Goal: Book appointment/travel/reservation

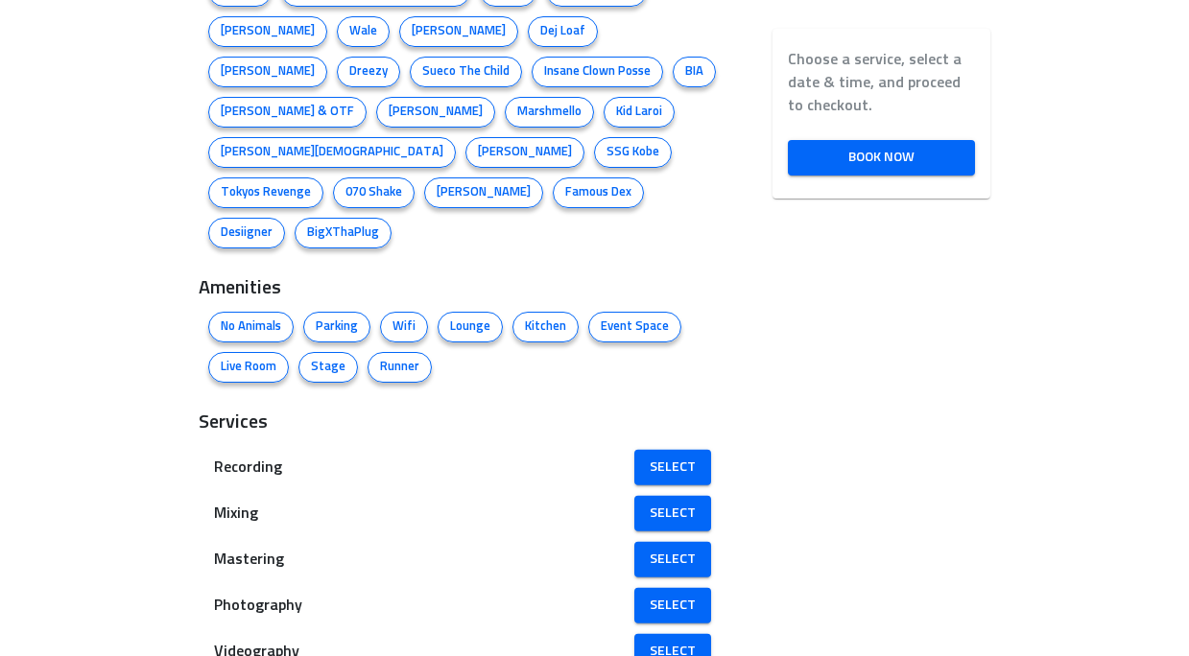
scroll to position [1344, 0]
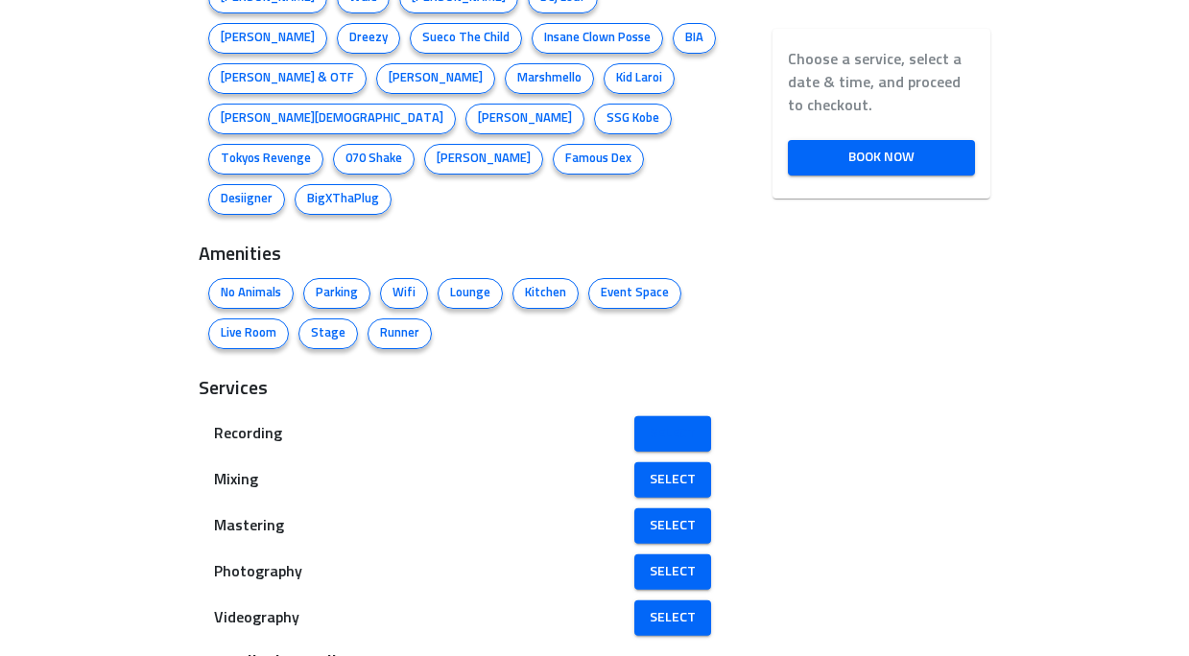
click at [679, 422] on span "Select" at bounding box center [673, 434] width 46 height 24
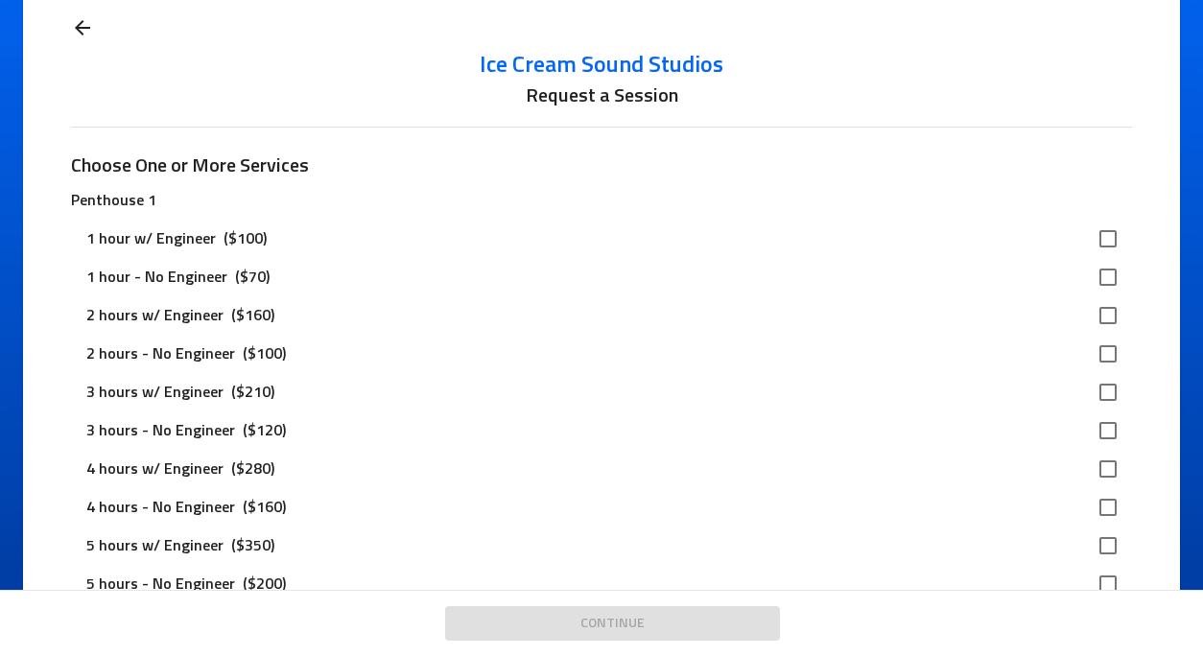
scroll to position [288, 0]
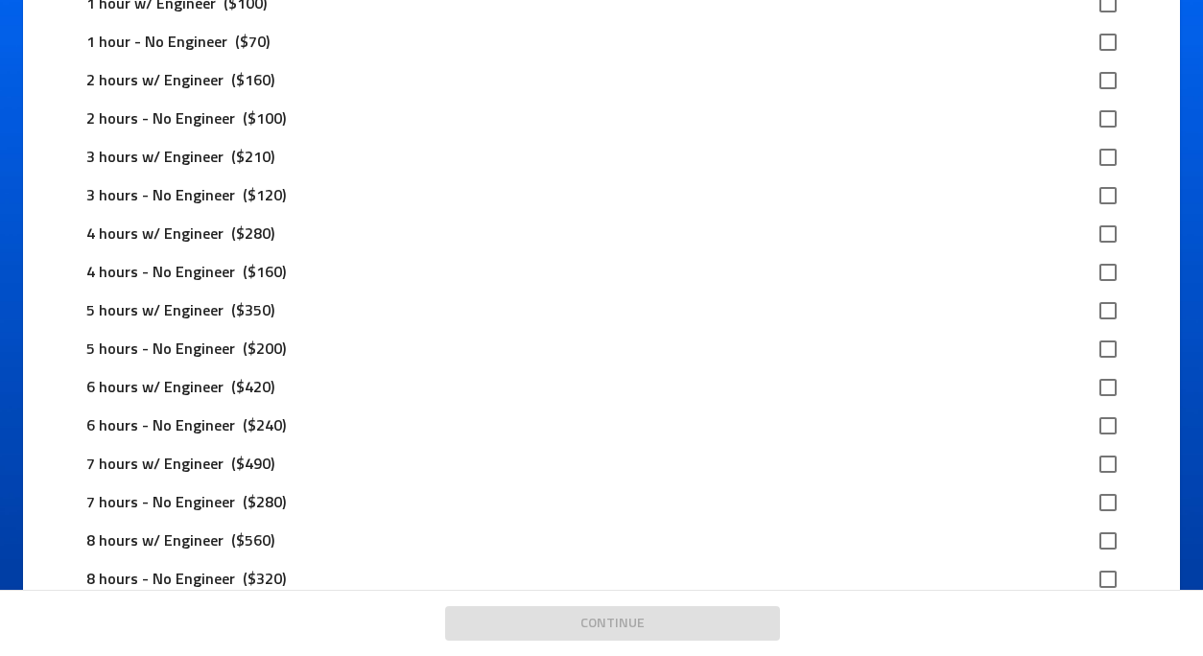
click at [214, 274] on p "4 hours - No Engineer" at bounding box center [160, 272] width 149 height 23
click at [202, 237] on p "4 hours w/ Engineer" at bounding box center [154, 234] width 137 height 23
click at [1088, 228] on input "checkbox" at bounding box center [1108, 234] width 40 height 40
checkbox input "true"
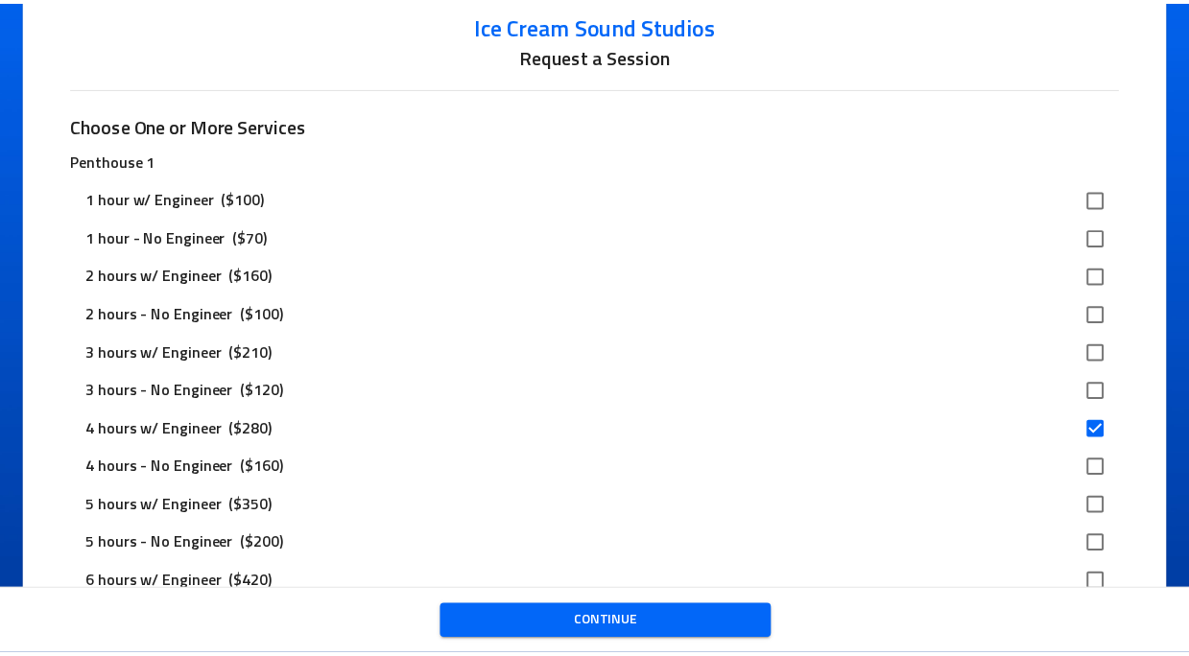
scroll to position [0, 0]
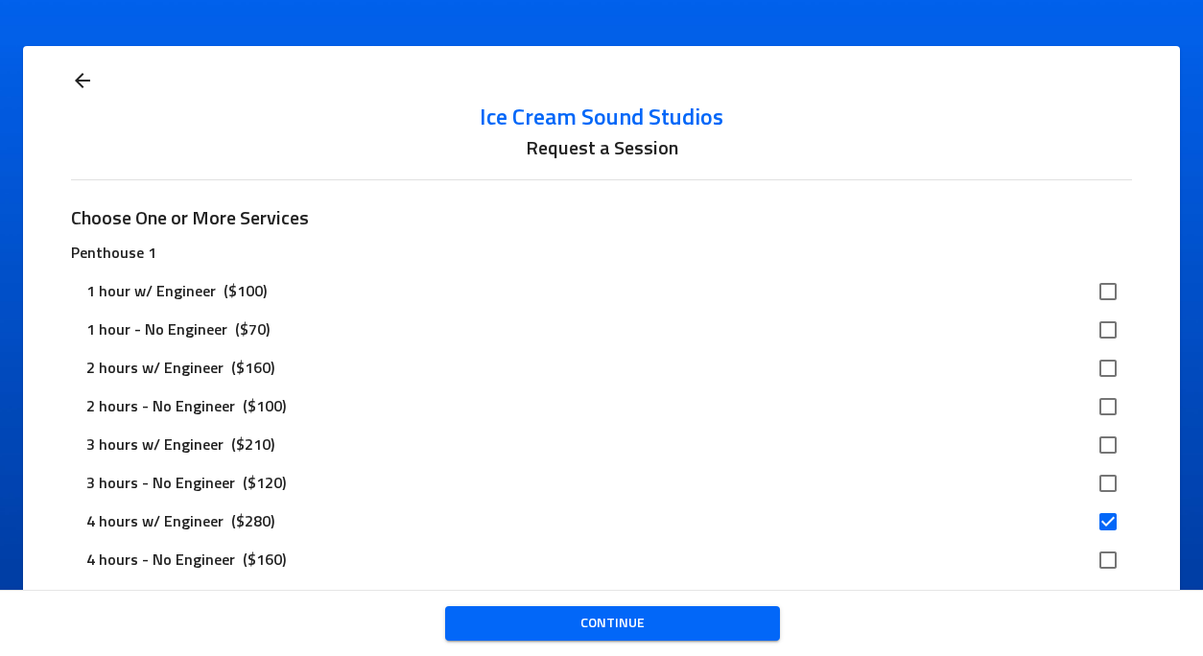
click at [91, 74] on icon at bounding box center [82, 80] width 23 height 23
click at [88, 73] on icon at bounding box center [82, 80] width 23 height 23
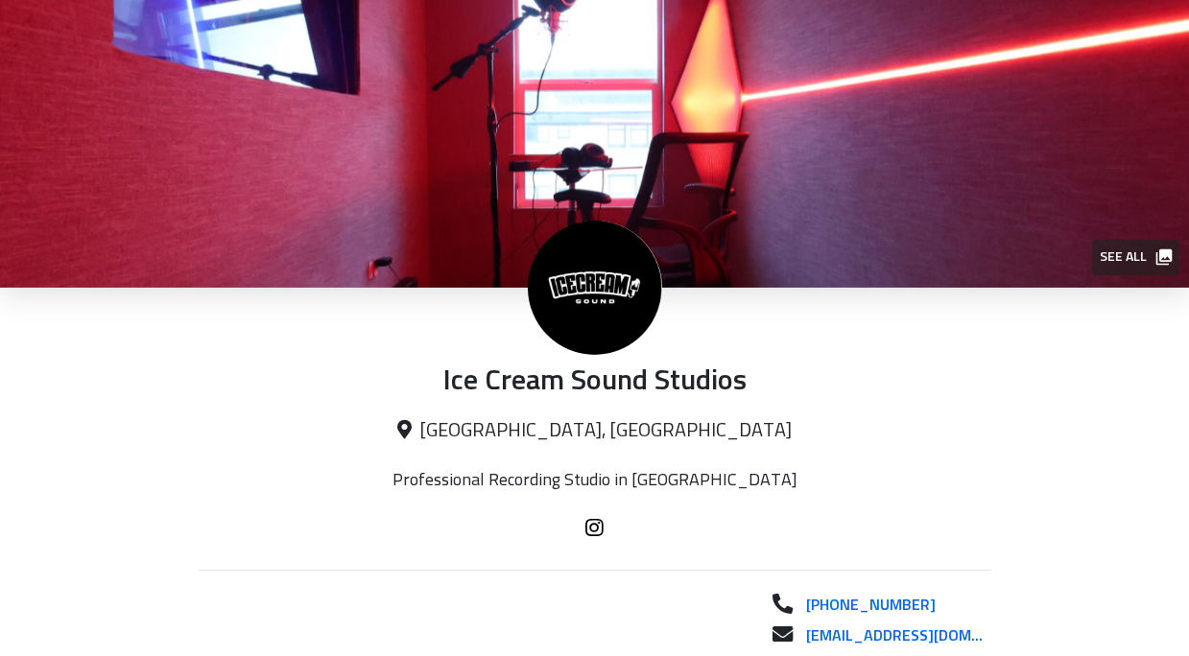
click at [574, 282] on img at bounding box center [595, 288] width 134 height 134
click at [1147, 267] on span "See all" at bounding box center [1135, 258] width 70 height 24
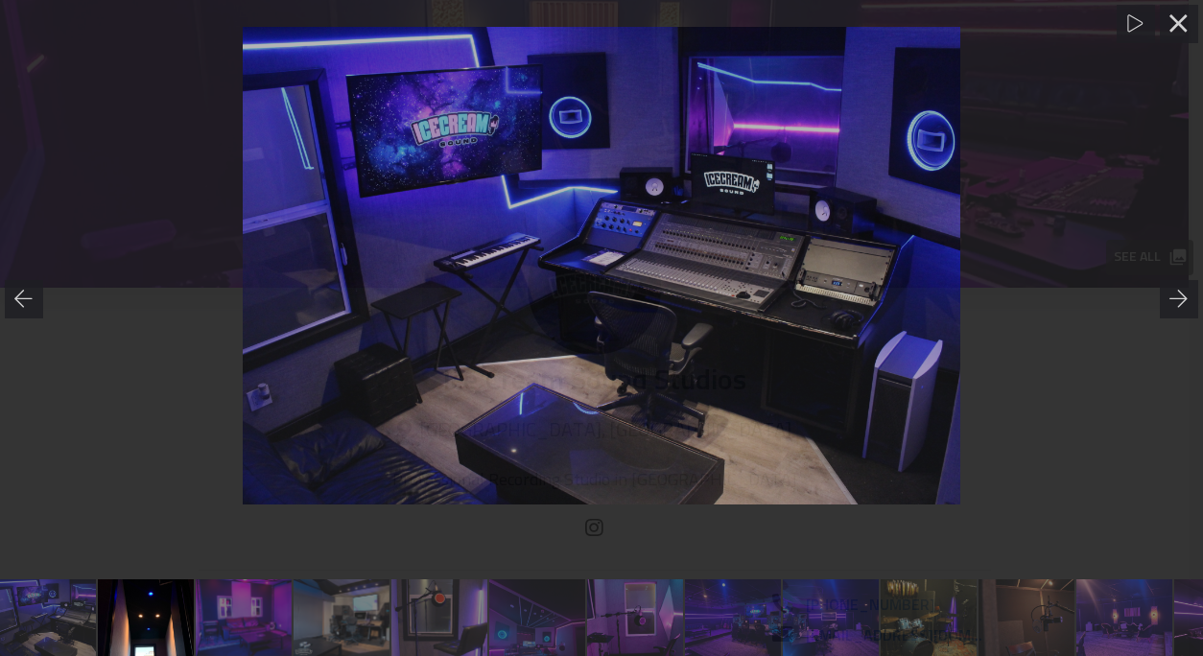
scroll to position [0, 686]
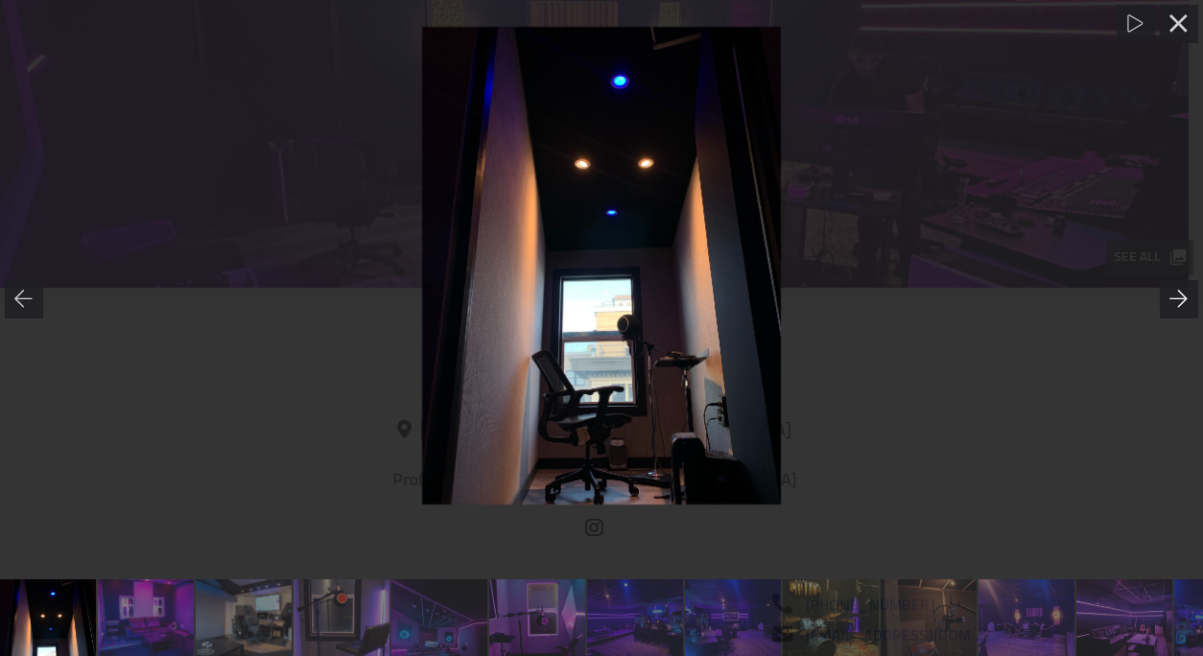
click at [1170, 291] on icon at bounding box center [1179, 299] width 19 height 19
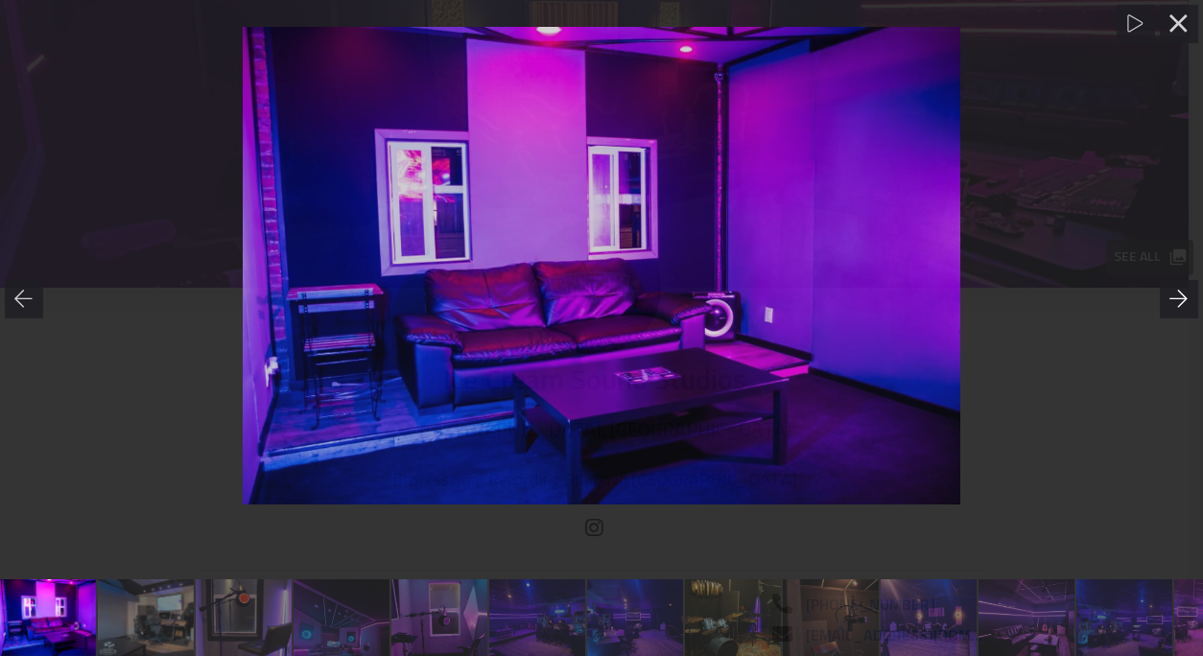
click at [1170, 291] on icon at bounding box center [1179, 299] width 19 height 19
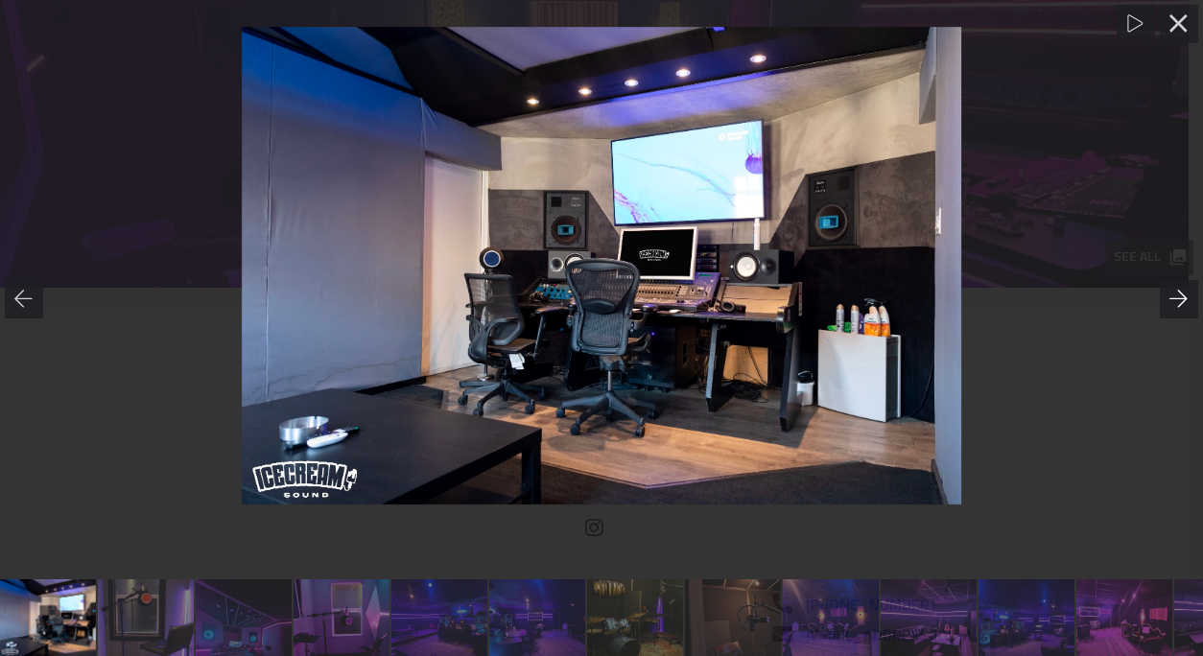
click at [1170, 291] on icon at bounding box center [1179, 299] width 19 height 19
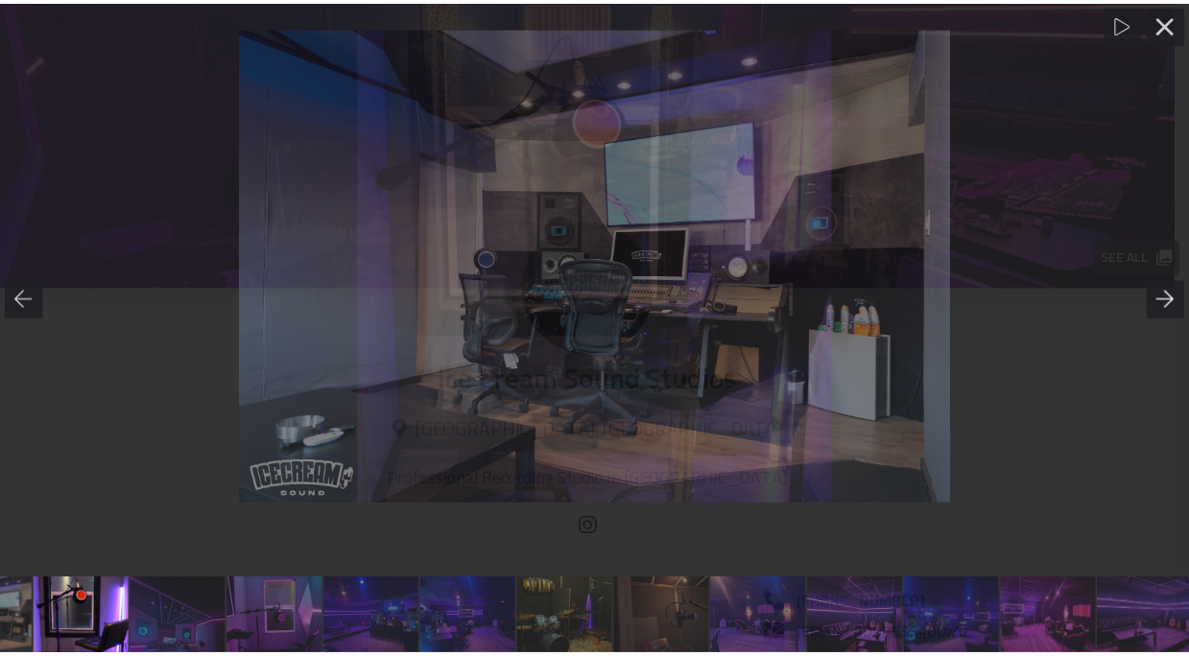
scroll to position [0, 950]
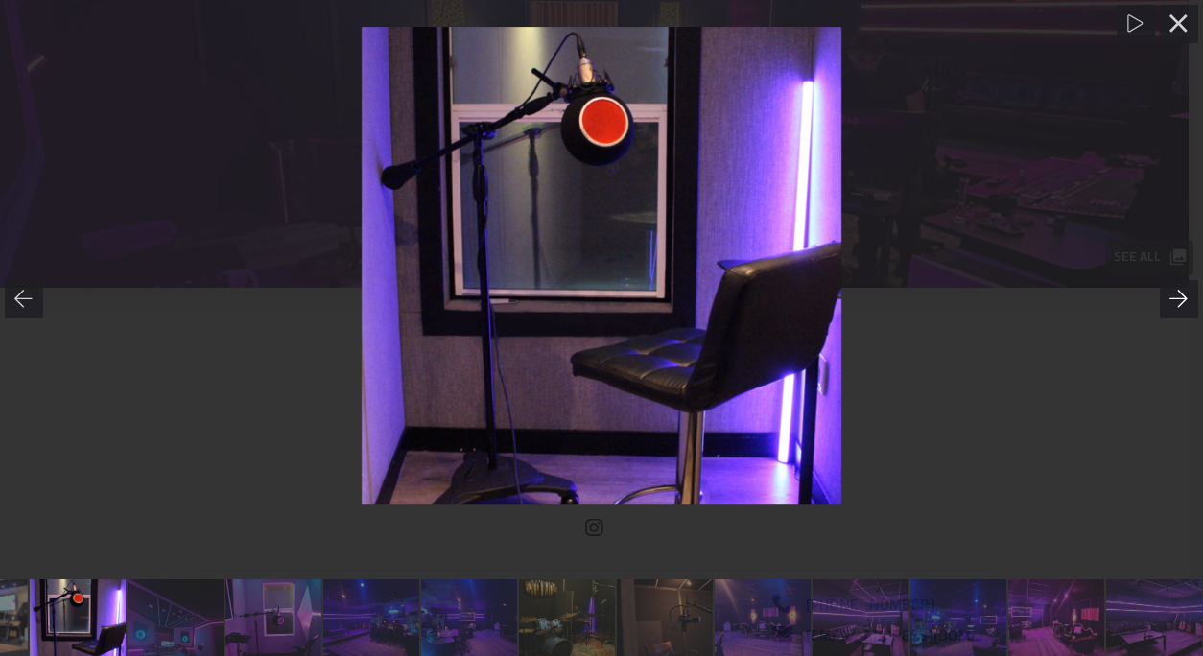
click at [1170, 291] on icon at bounding box center [1179, 299] width 19 height 19
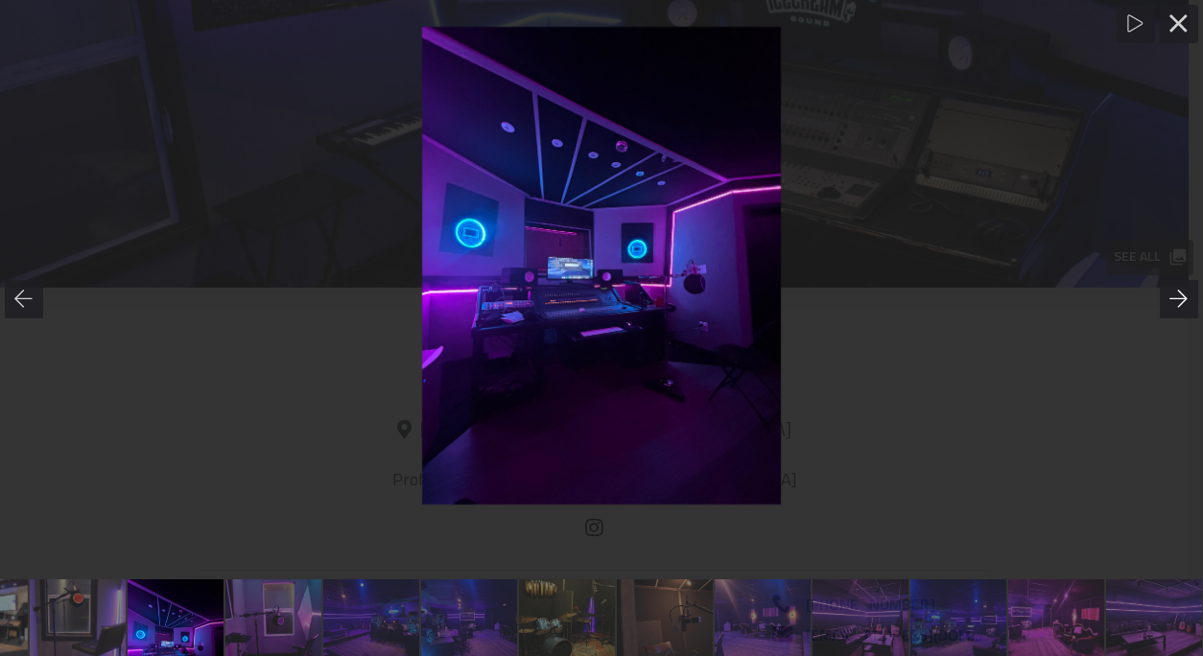
click at [1170, 291] on icon at bounding box center [1179, 299] width 19 height 19
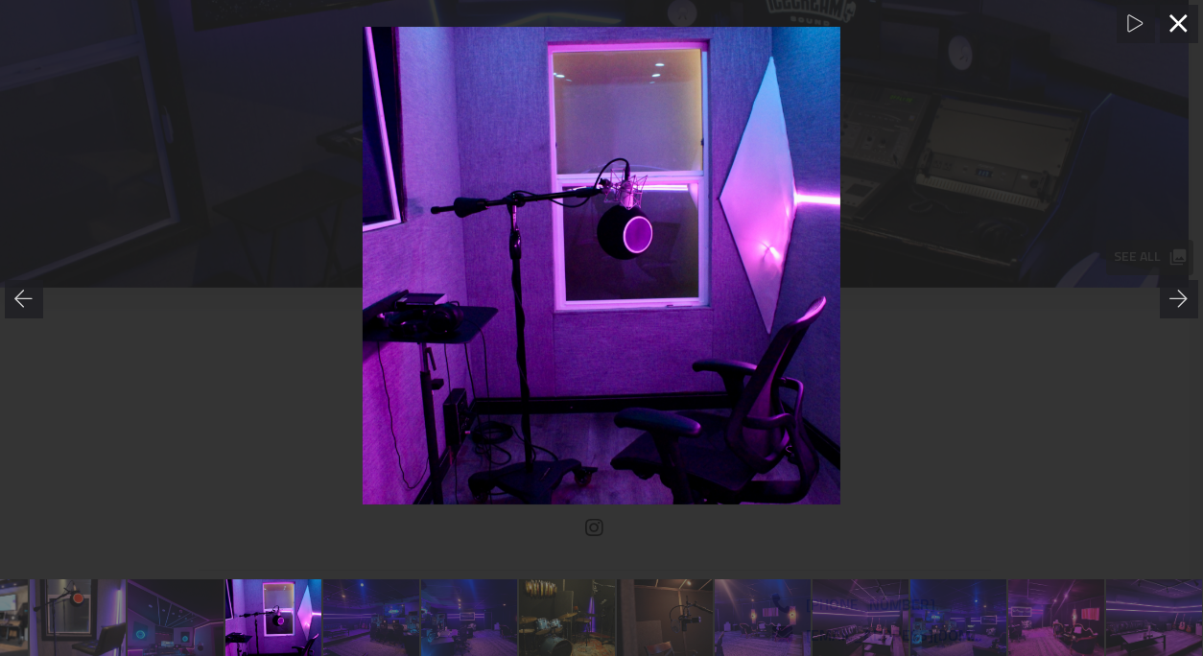
click at [1184, 36] on div at bounding box center [1179, 24] width 38 height 38
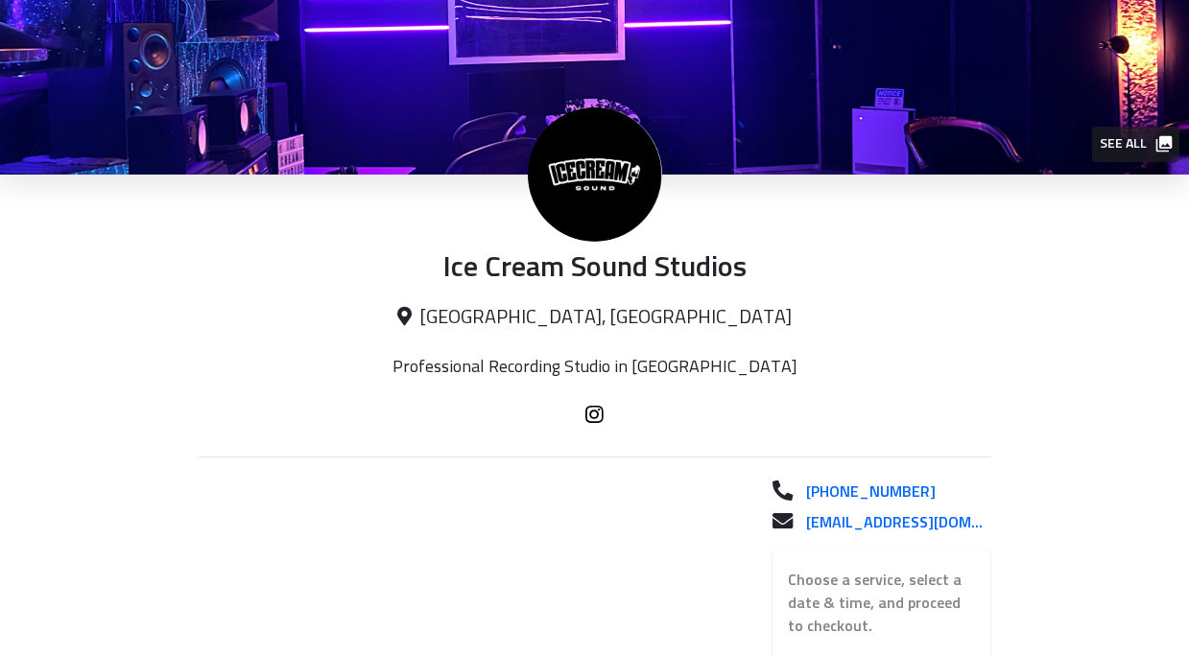
scroll to position [0, 0]
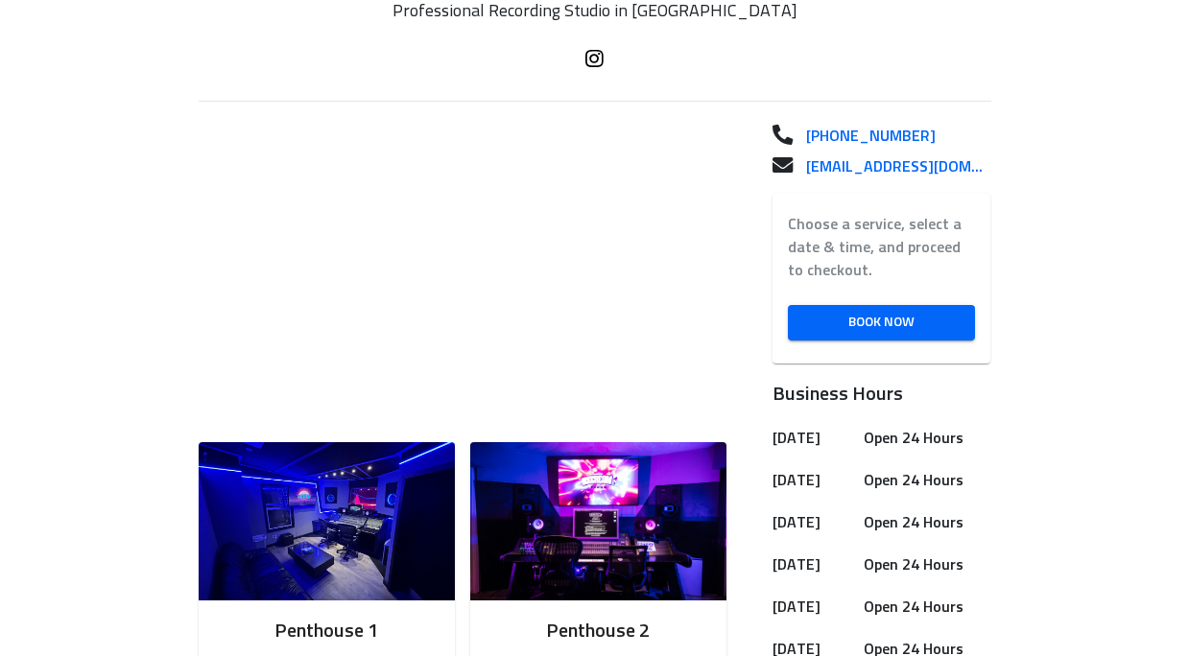
scroll to position [576, 0]
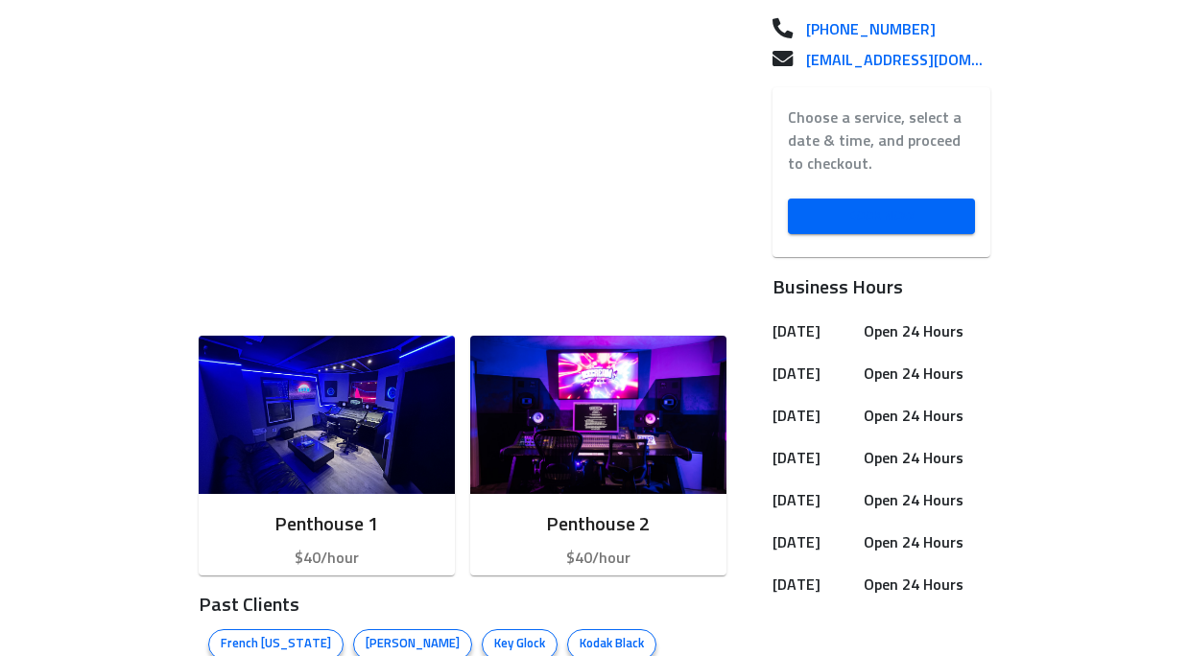
click at [898, 202] on link "Book Now" at bounding box center [881, 217] width 187 height 36
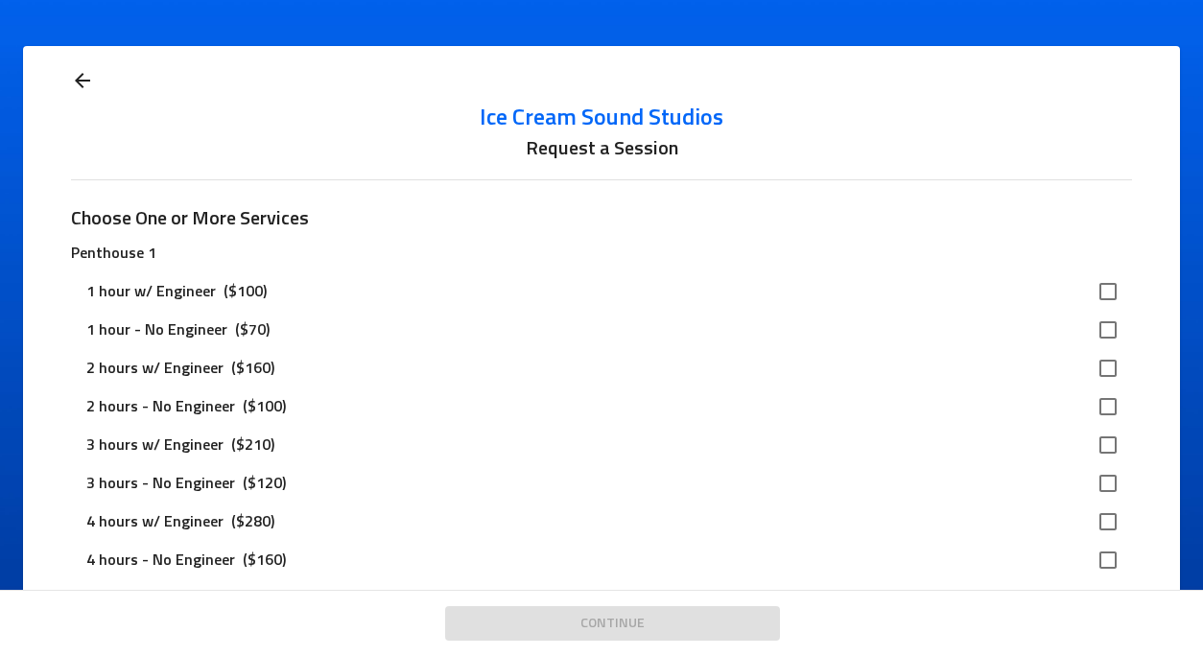
click at [572, 114] on h5 "Ice Cream Sound Studios" at bounding box center [601, 118] width 1061 height 31
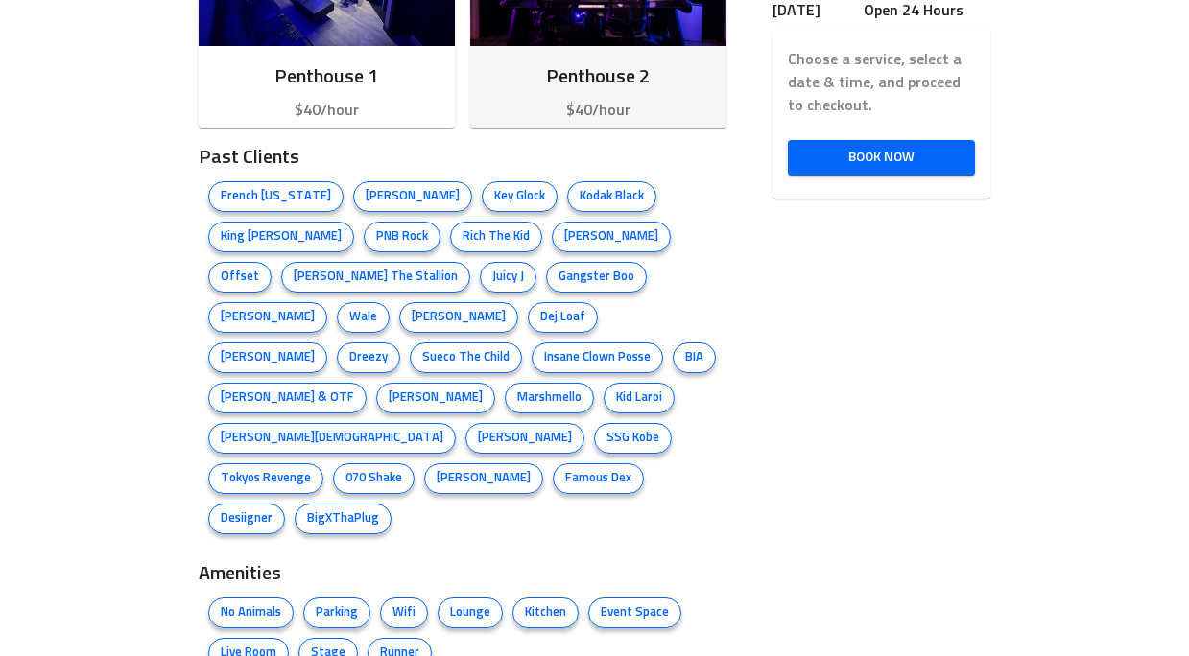
scroll to position [793, 0]
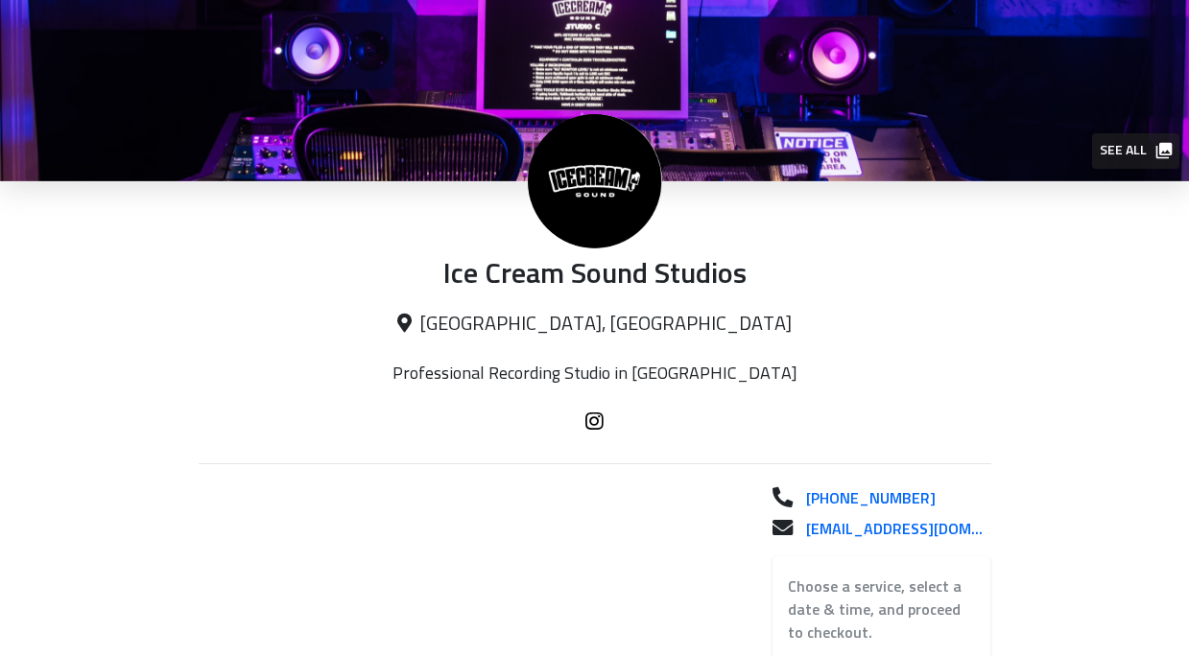
scroll to position [384, 0]
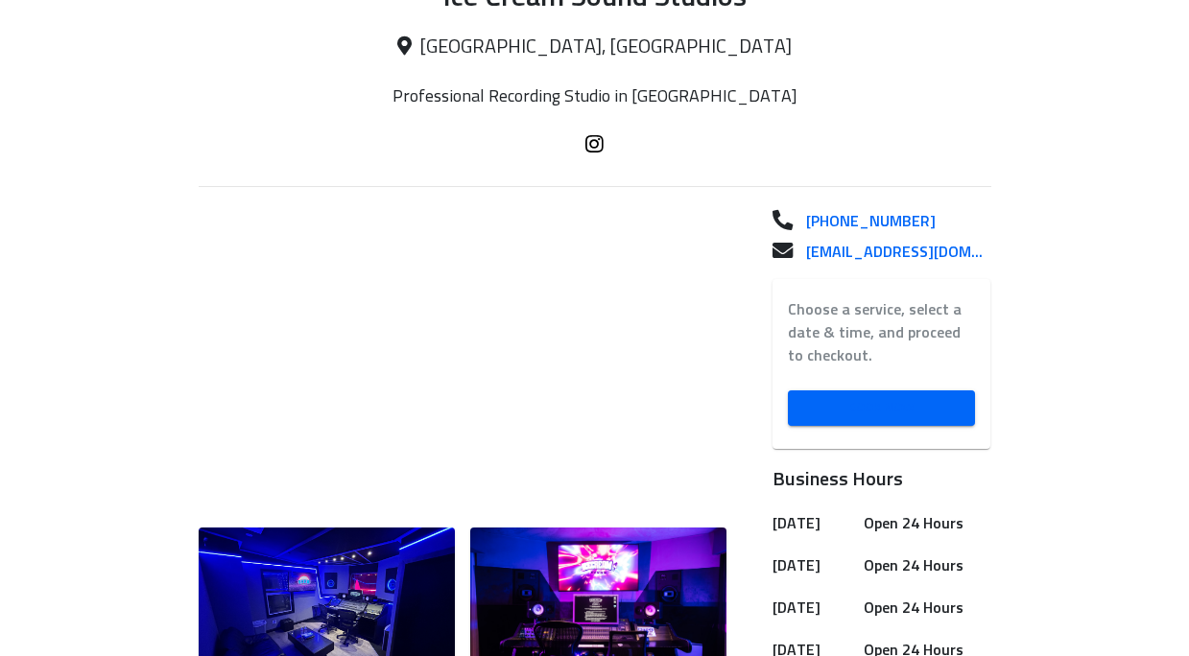
click at [883, 409] on span "Book Now" at bounding box center [881, 408] width 156 height 24
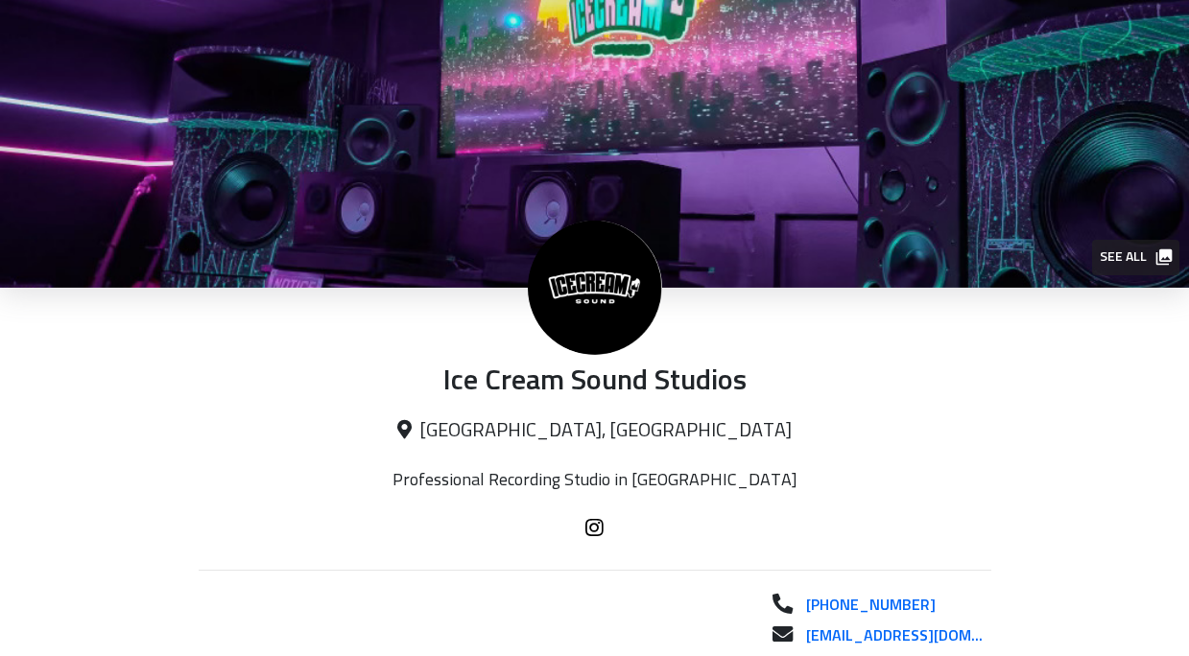
click at [598, 266] on img at bounding box center [595, 288] width 134 height 134
click at [1145, 253] on span "See all" at bounding box center [1135, 258] width 70 height 24
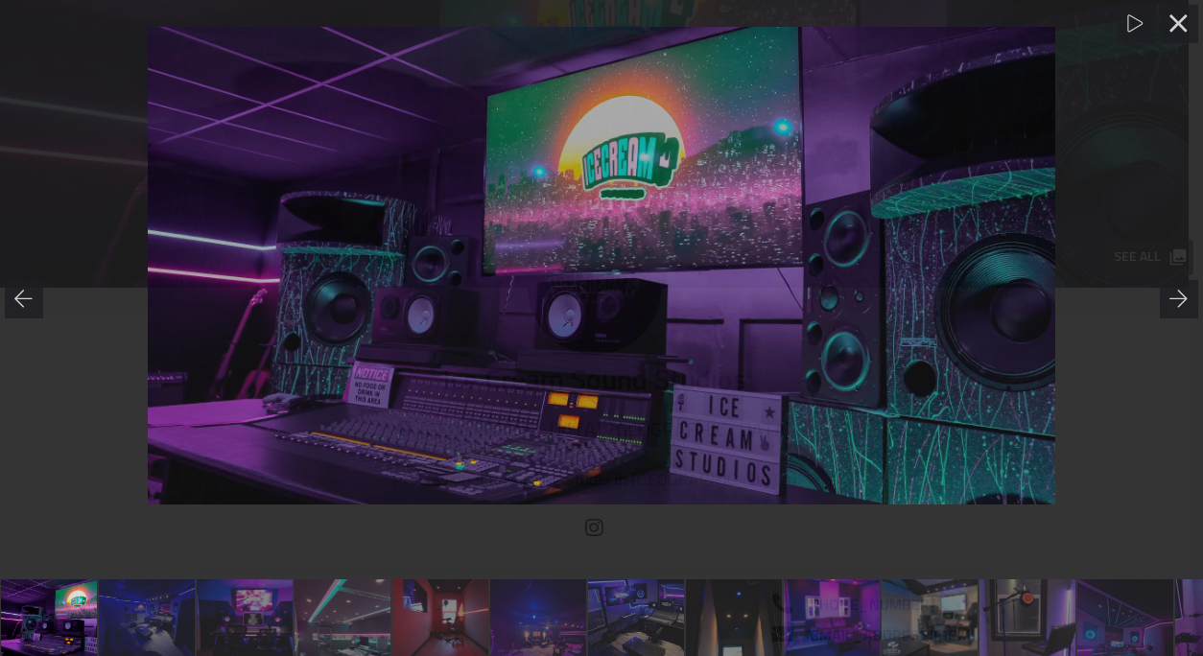
scroll to position [0, 1]
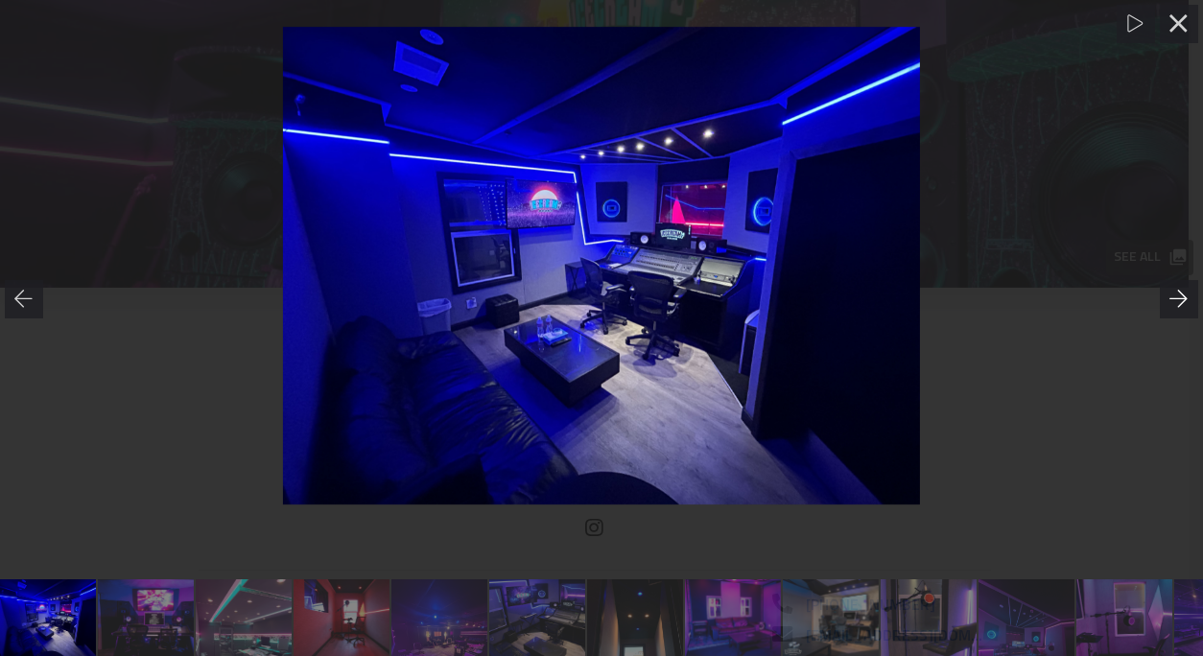
click at [1172, 298] on icon at bounding box center [1179, 298] width 18 height 17
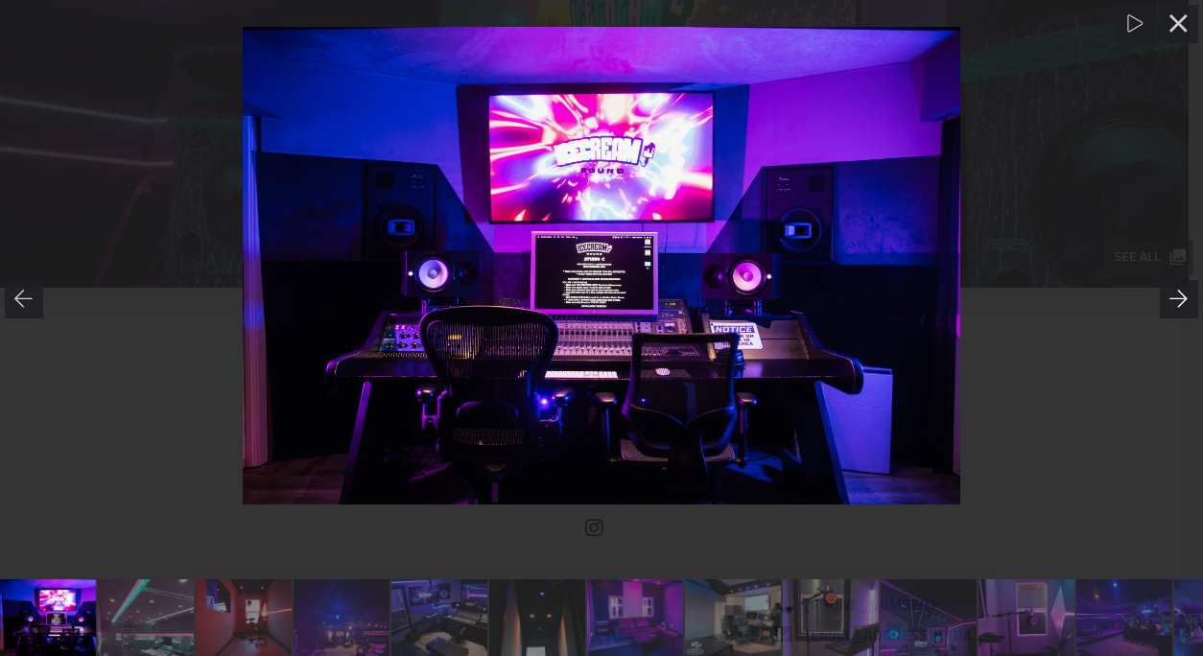
click at [1172, 298] on icon at bounding box center [1179, 298] width 18 height 17
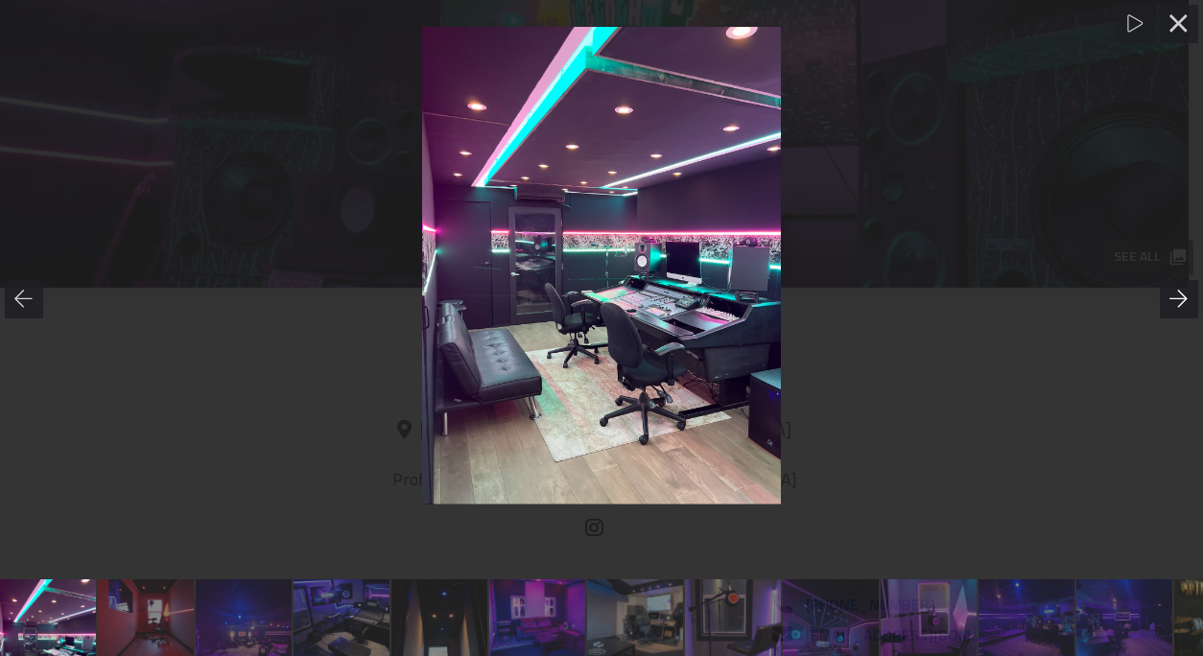
click at [1172, 298] on icon at bounding box center [1179, 298] width 18 height 17
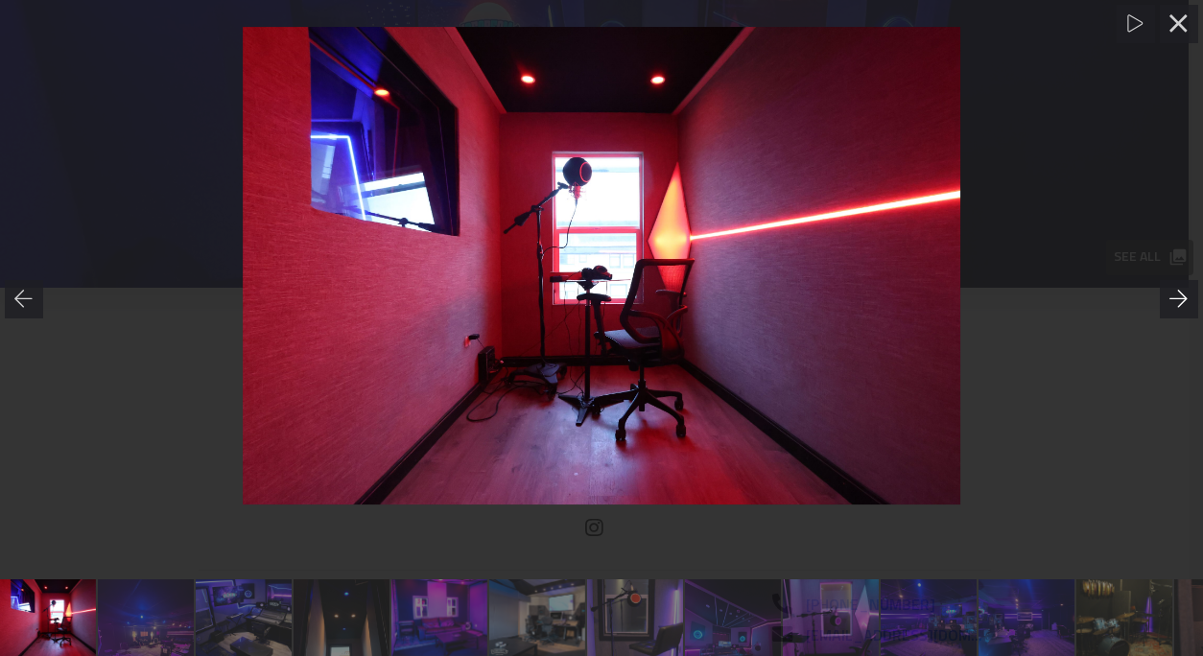
click at [1172, 298] on icon at bounding box center [1179, 298] width 18 height 17
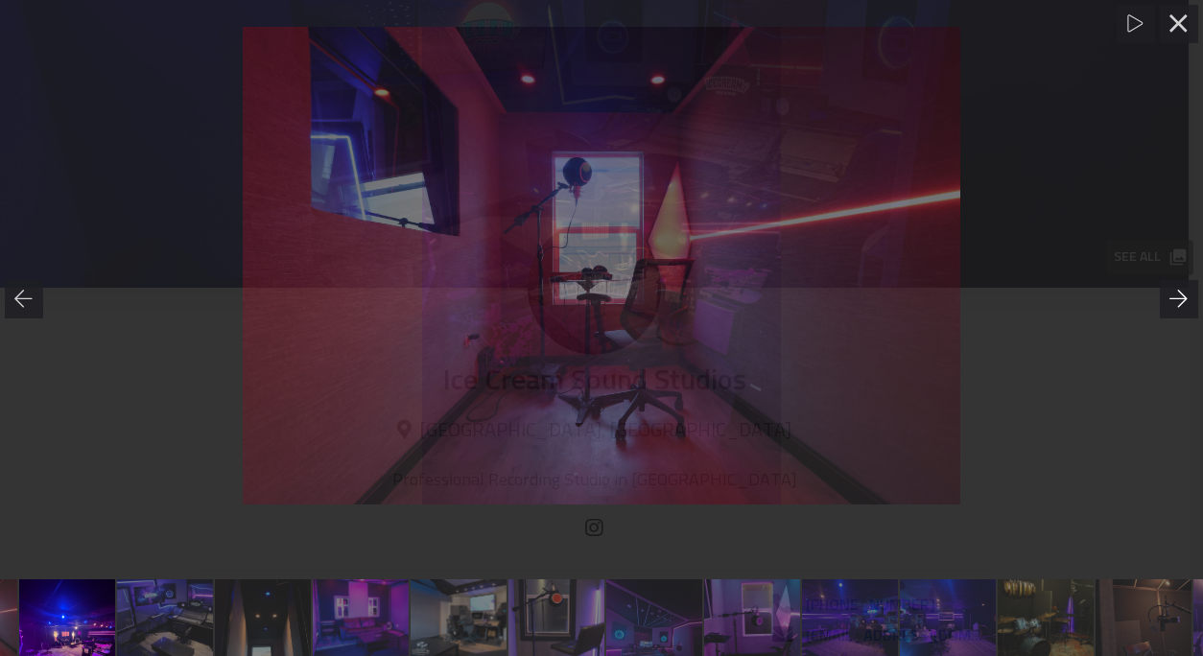
scroll to position [0, 490]
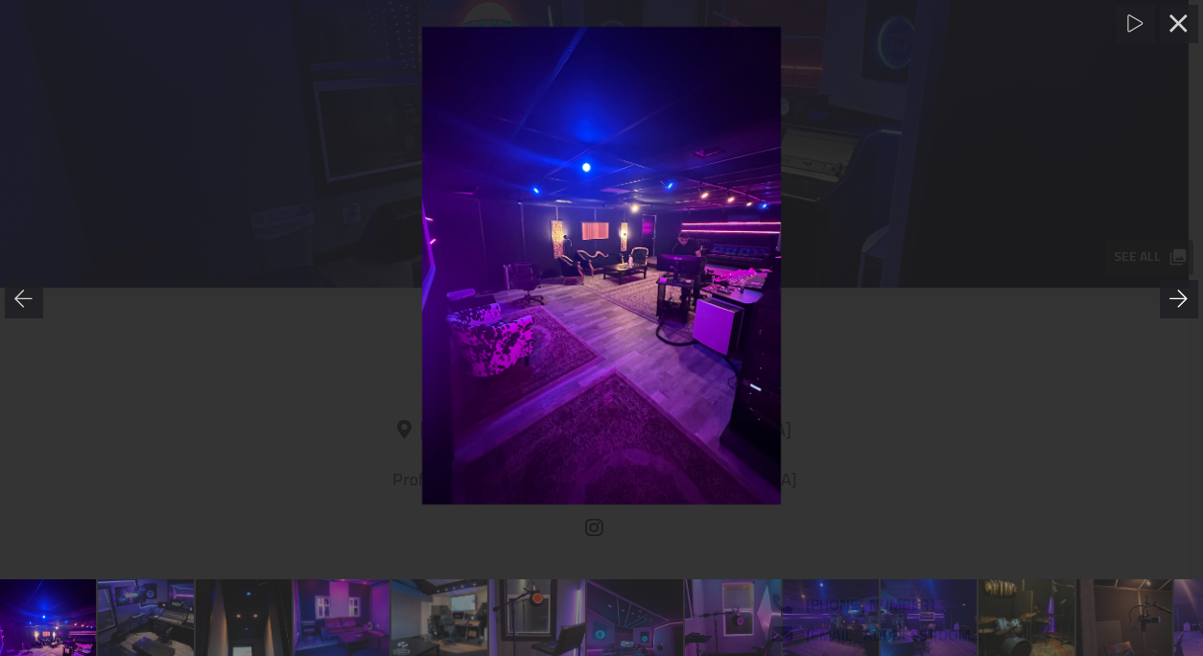
click at [1172, 298] on icon at bounding box center [1179, 298] width 18 height 17
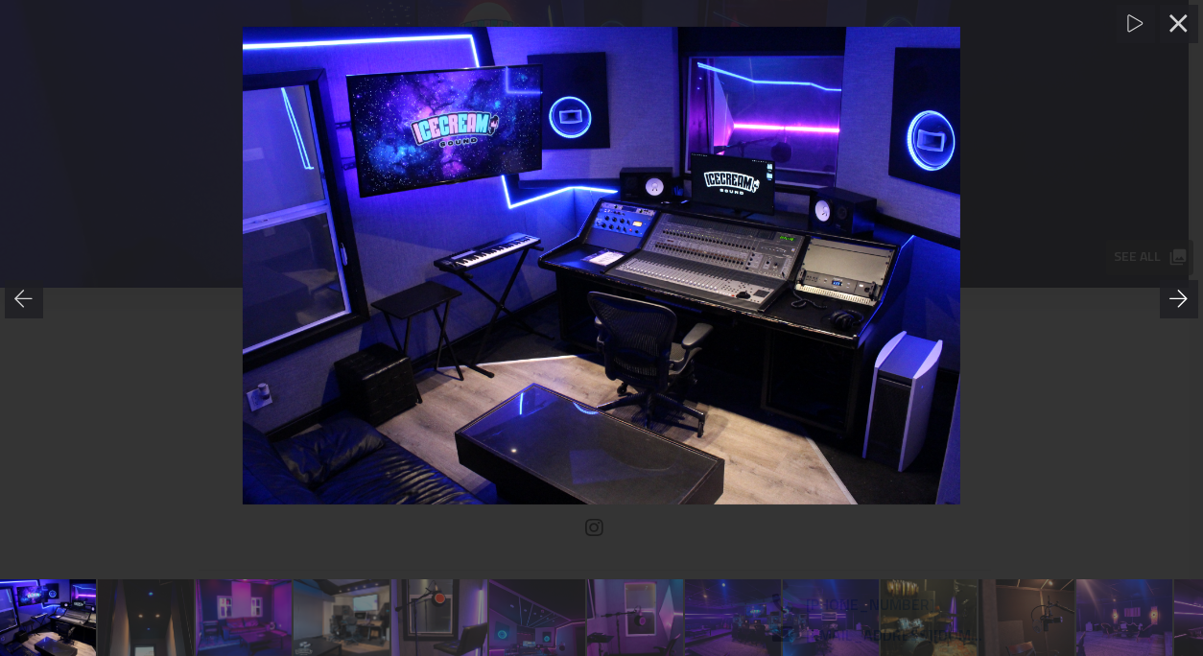
click at [1172, 298] on icon at bounding box center [1179, 298] width 18 height 17
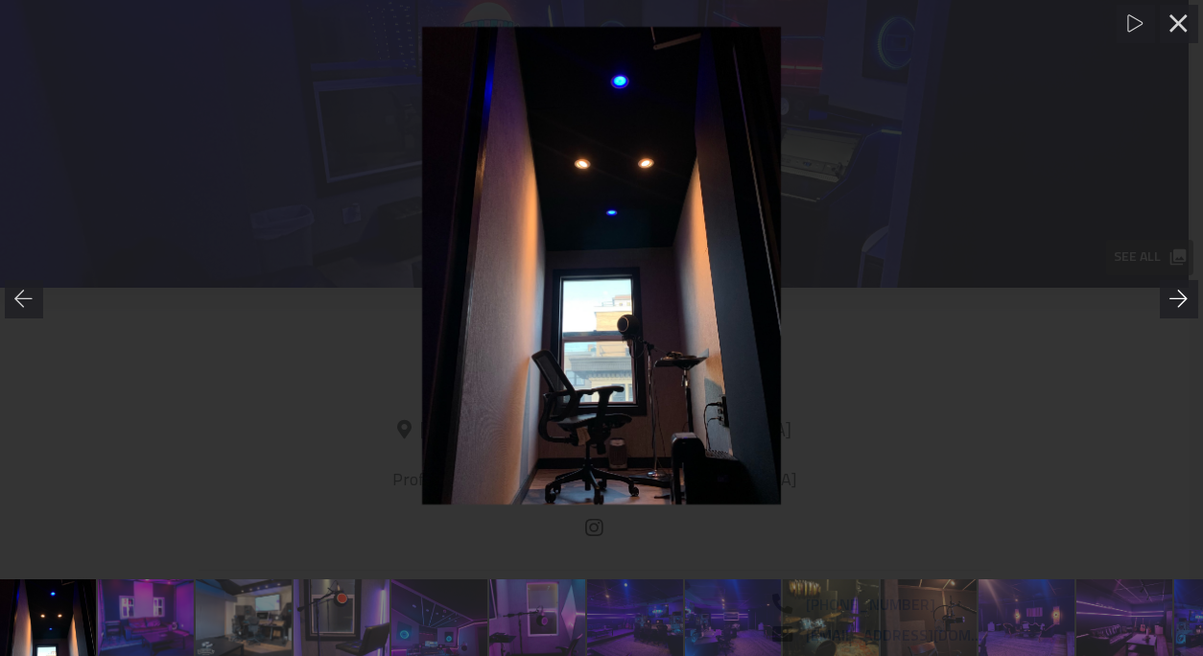
click at [1172, 298] on icon at bounding box center [1179, 298] width 18 height 17
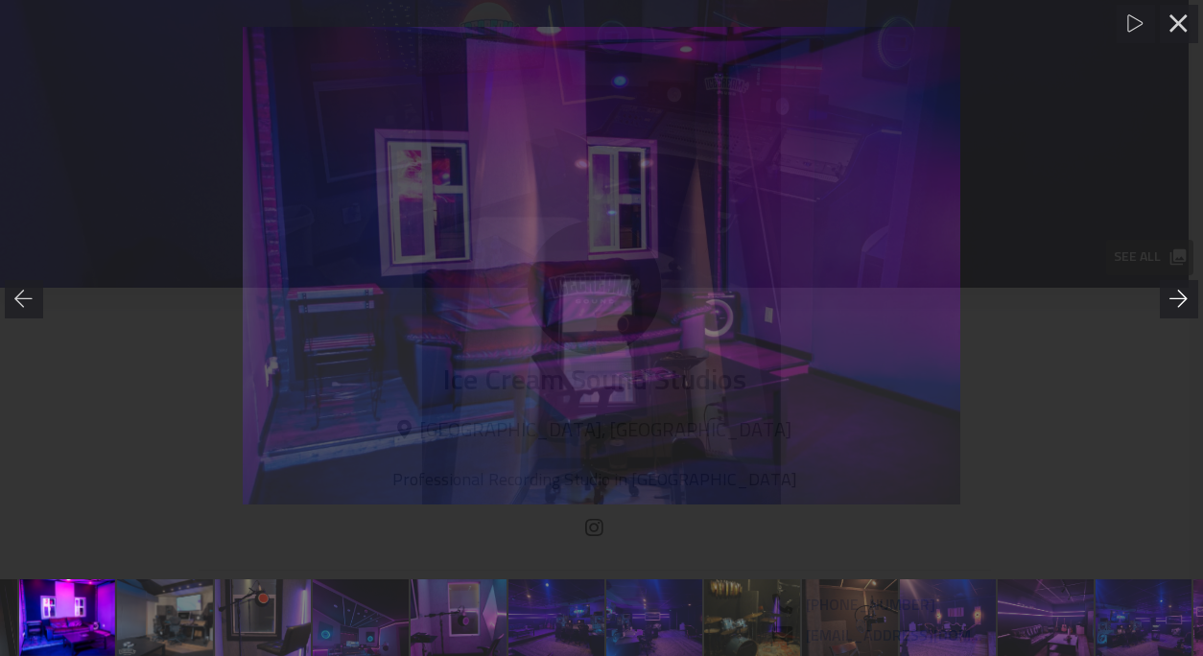
scroll to position [0, 784]
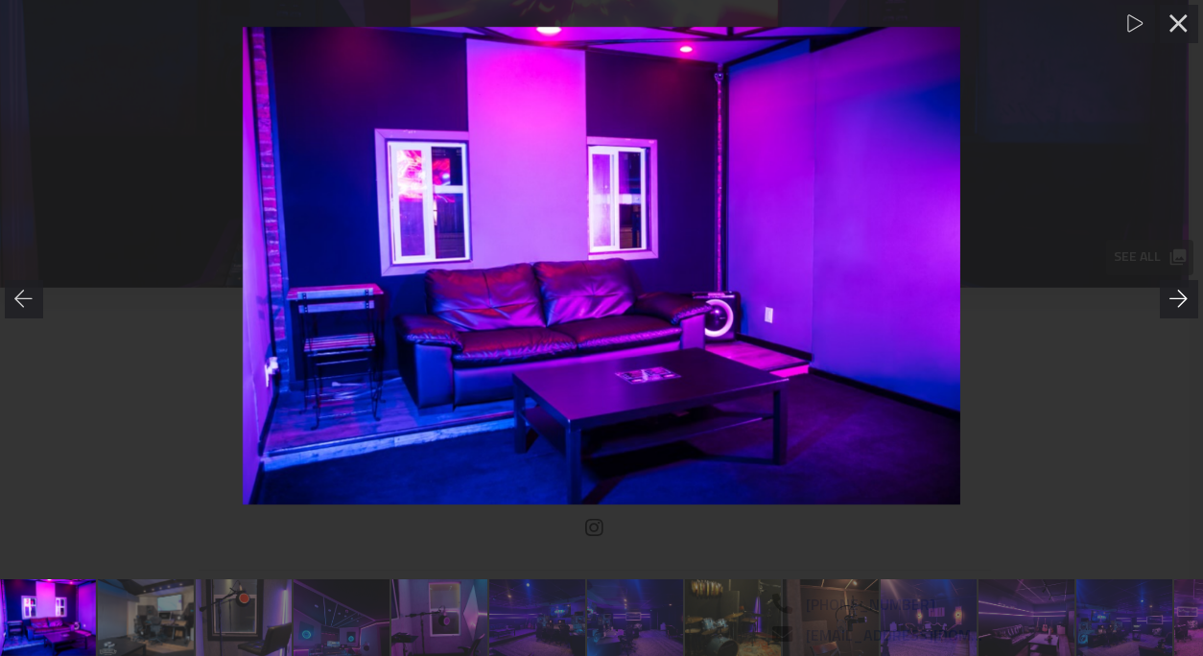
click at [1172, 298] on icon at bounding box center [1179, 298] width 18 height 17
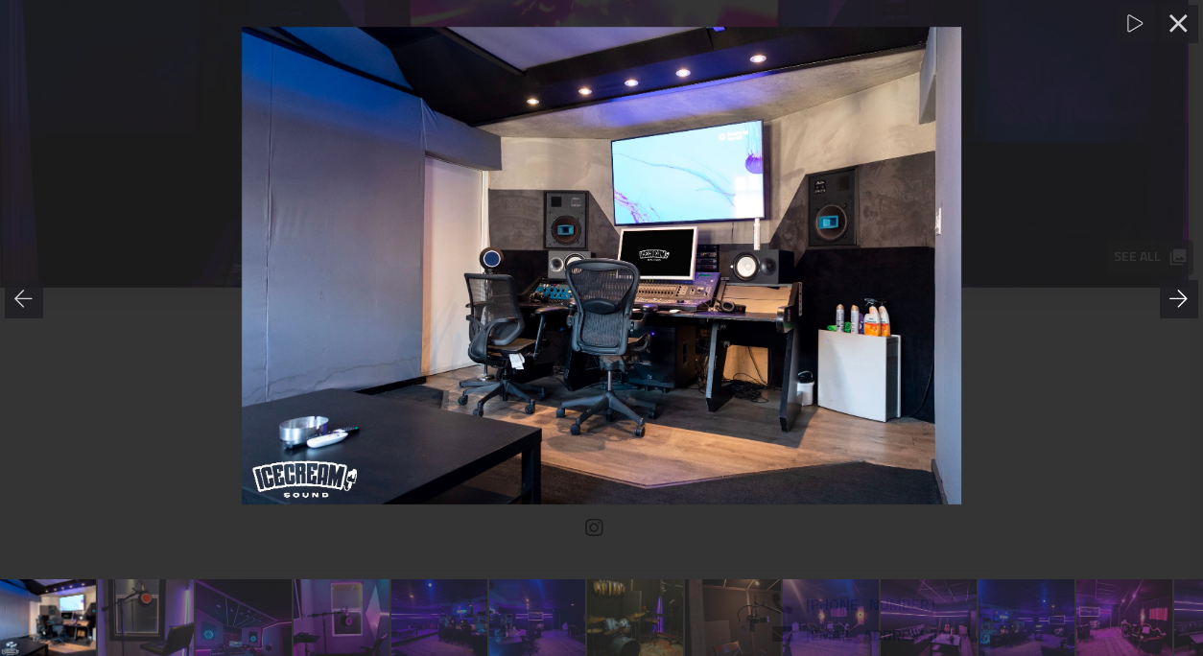
click at [1172, 298] on icon at bounding box center [1179, 298] width 18 height 17
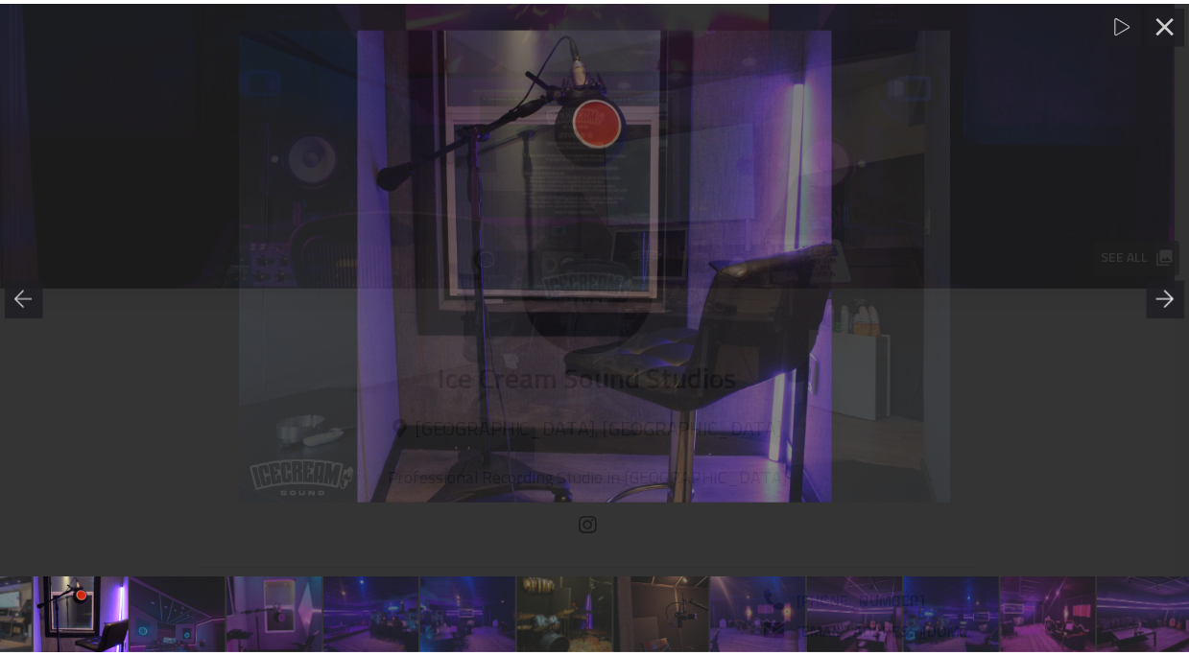
scroll to position [0, 950]
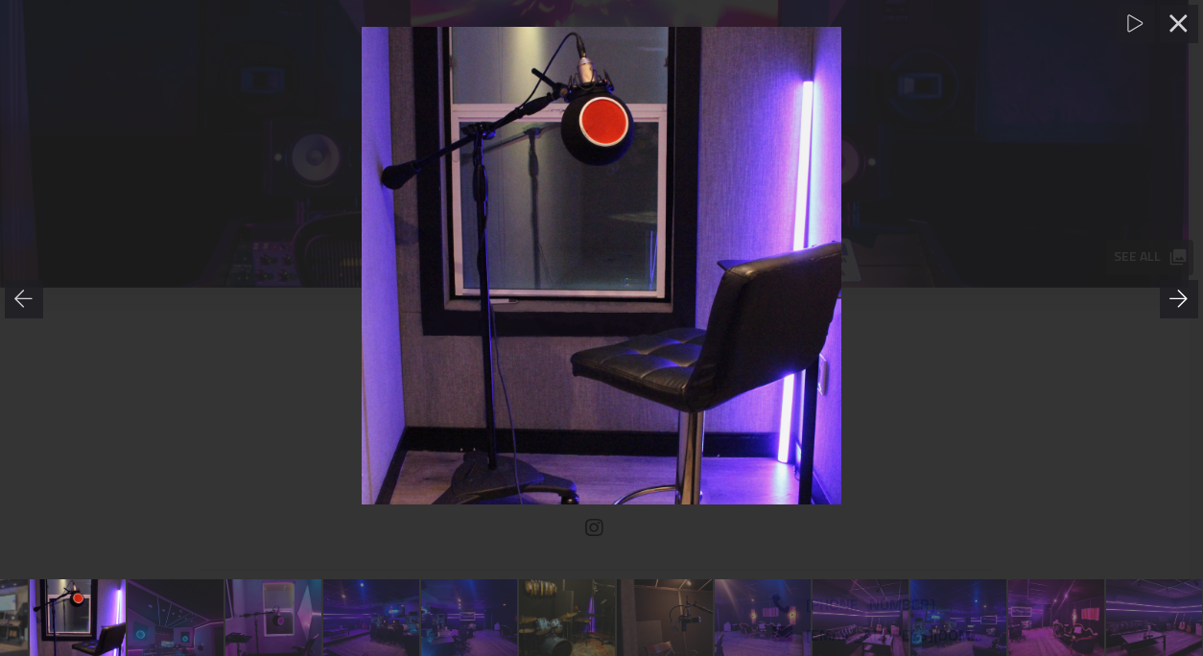
click at [1172, 298] on icon at bounding box center [1179, 298] width 18 height 17
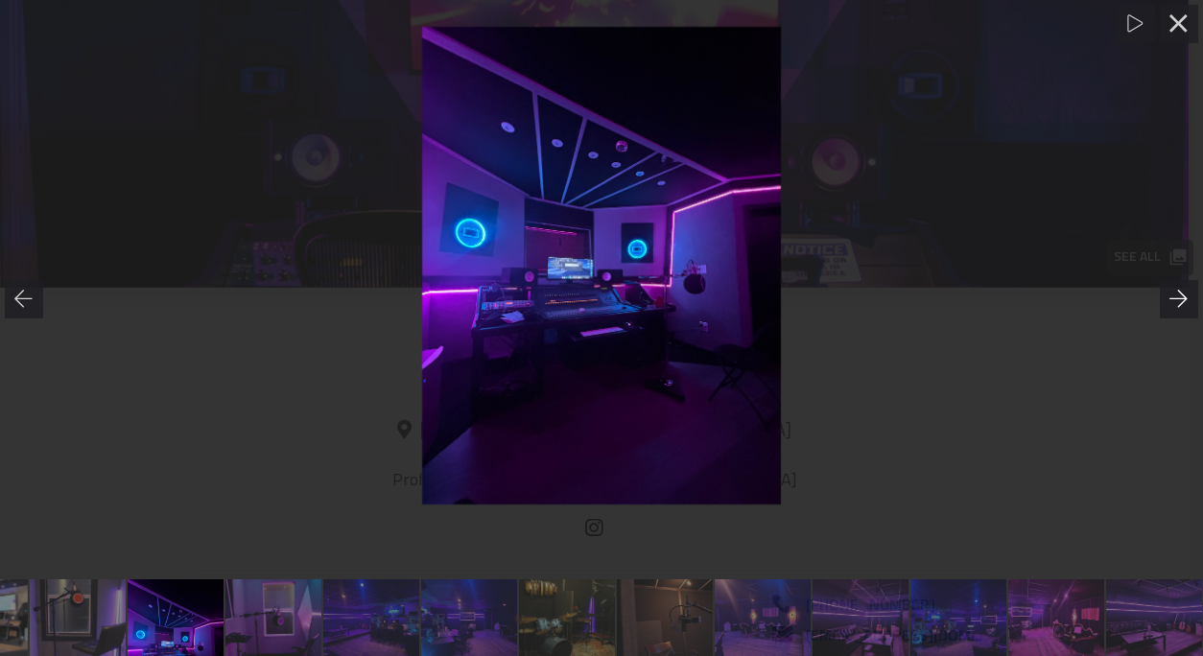
click at [1172, 298] on icon at bounding box center [1179, 298] width 18 height 17
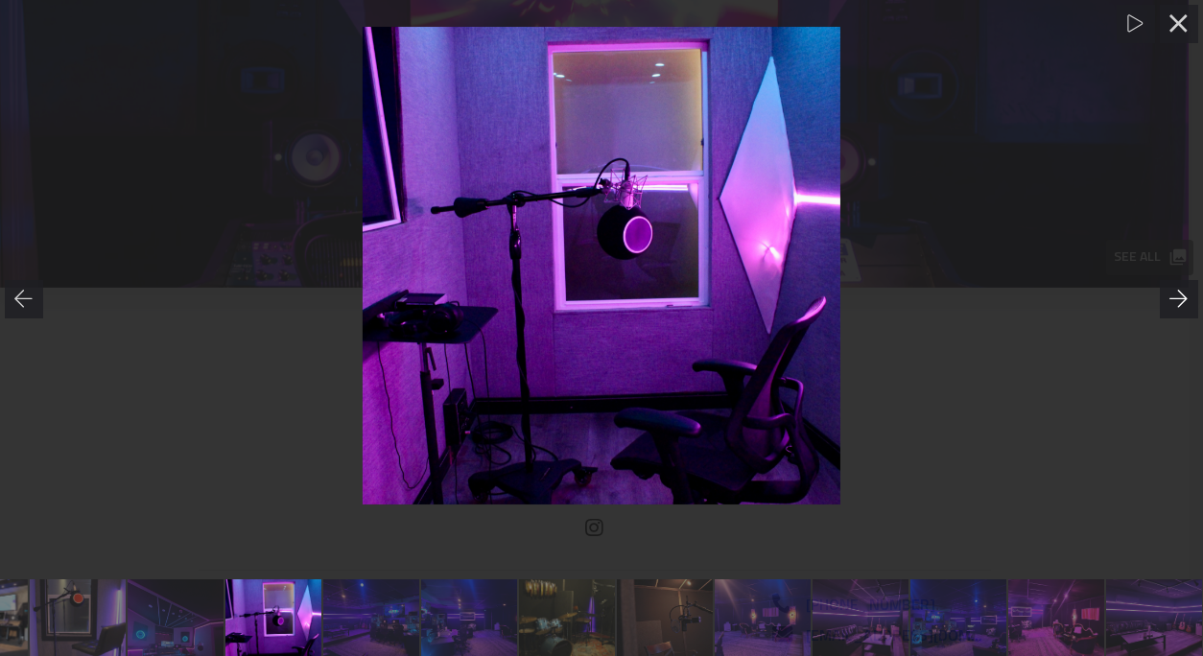
click at [1172, 298] on icon at bounding box center [1179, 298] width 18 height 17
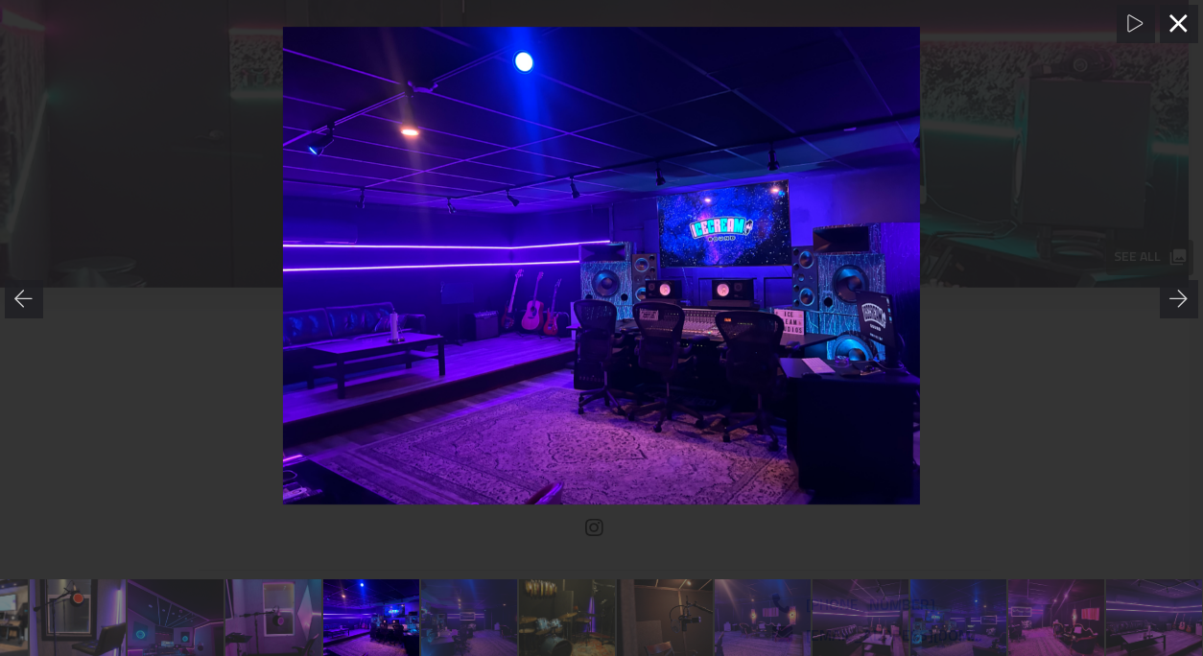
click at [1179, 19] on icon at bounding box center [1179, 23] width 19 height 19
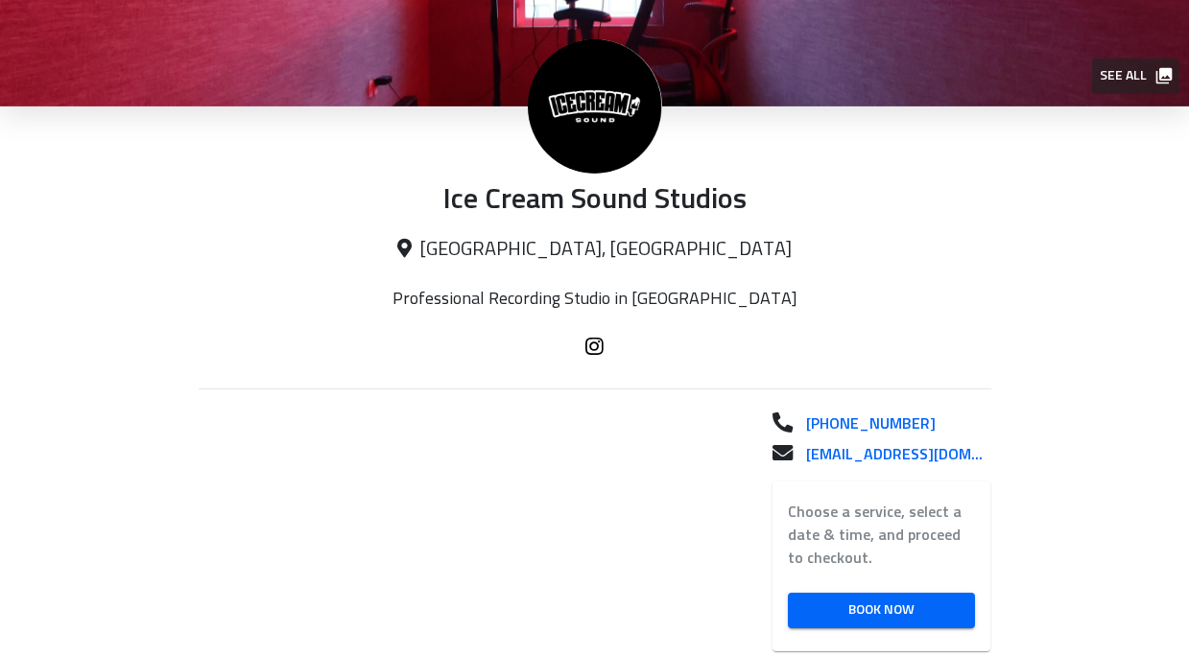
scroll to position [0, 0]
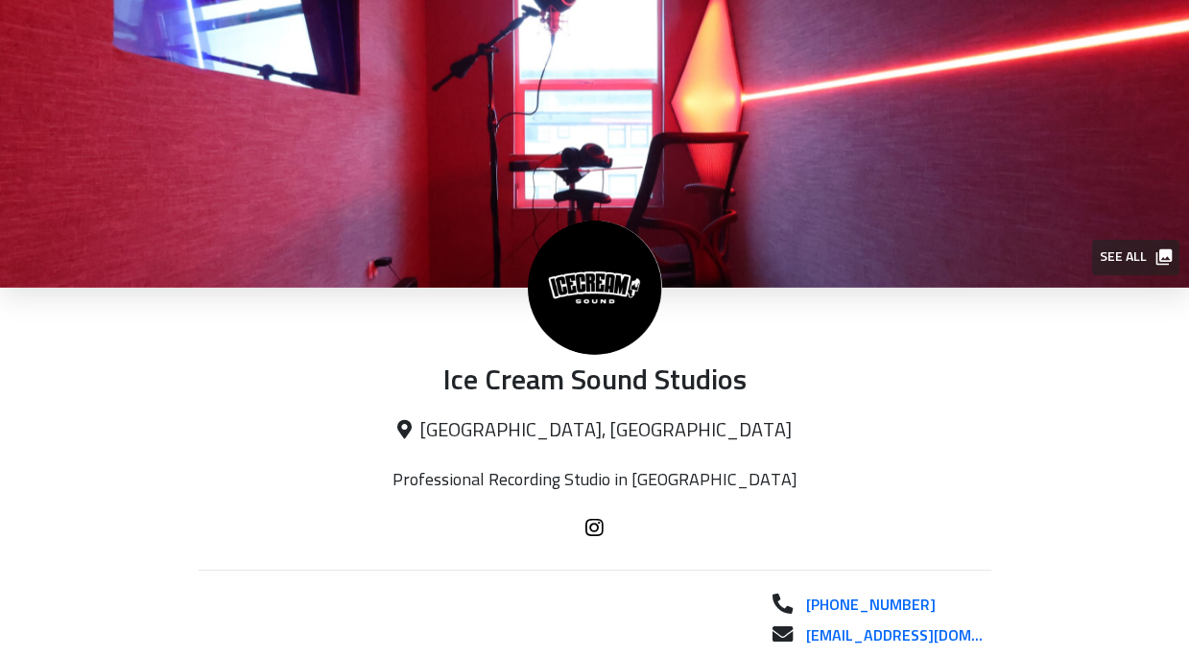
click at [608, 307] on img at bounding box center [595, 288] width 134 height 134
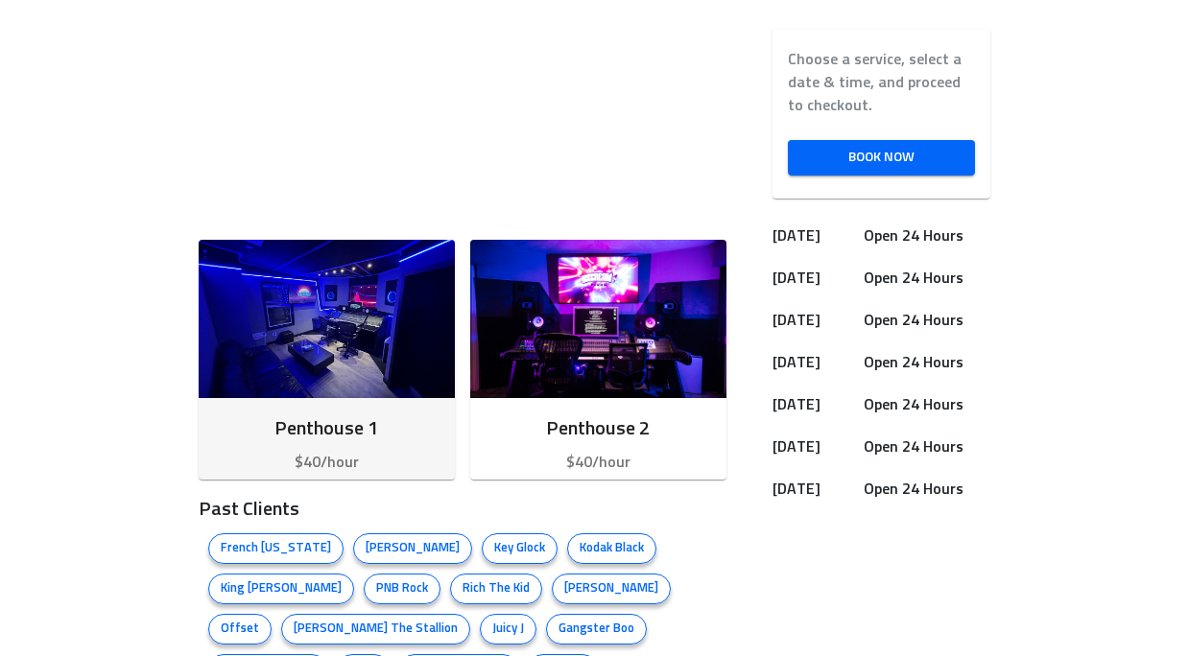
click at [318, 382] on img "button" at bounding box center [327, 319] width 256 height 158
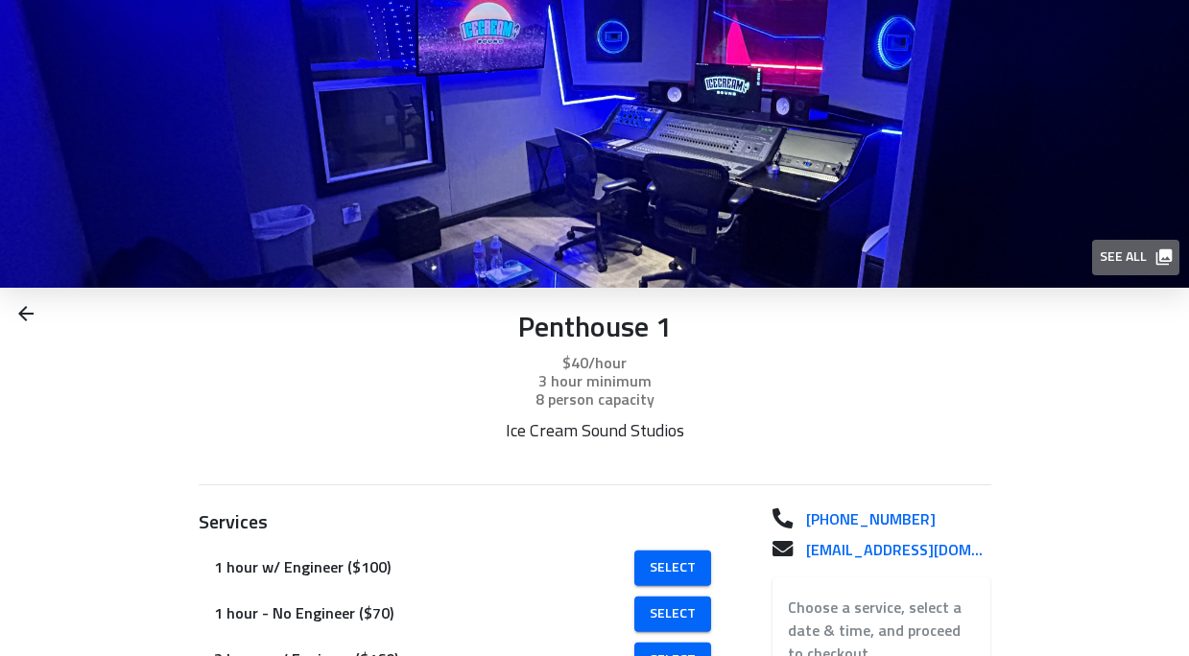
click at [1166, 263] on icon "button" at bounding box center [1164, 257] width 19 height 19
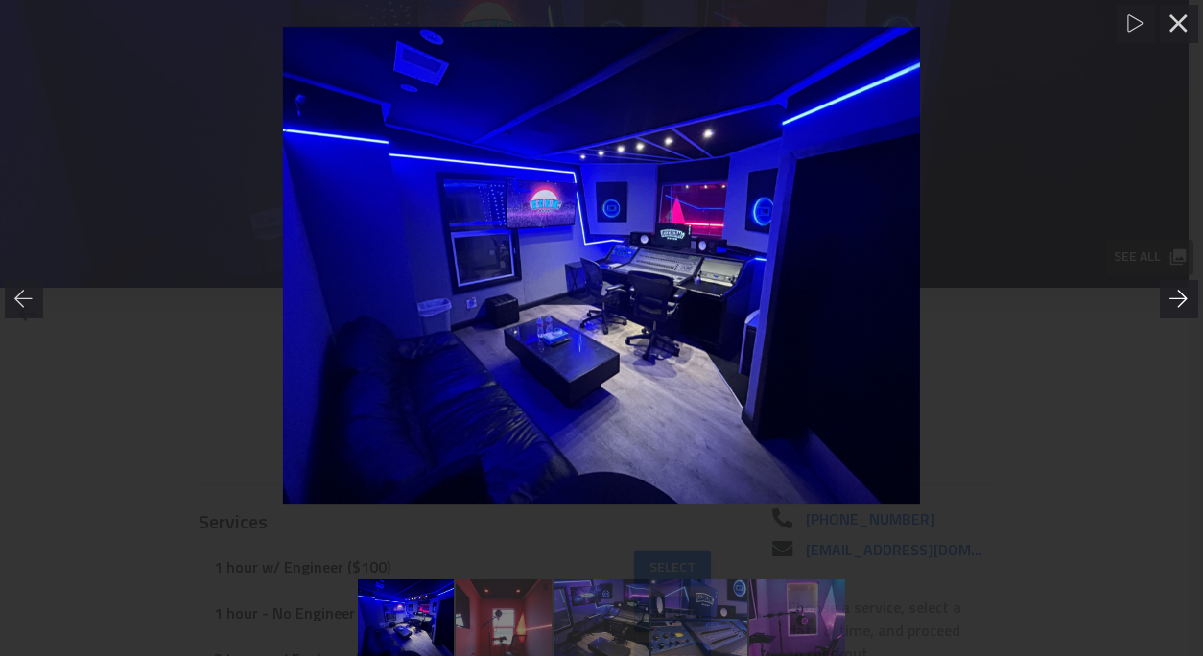
click at [1161, 294] on div at bounding box center [1179, 299] width 38 height 38
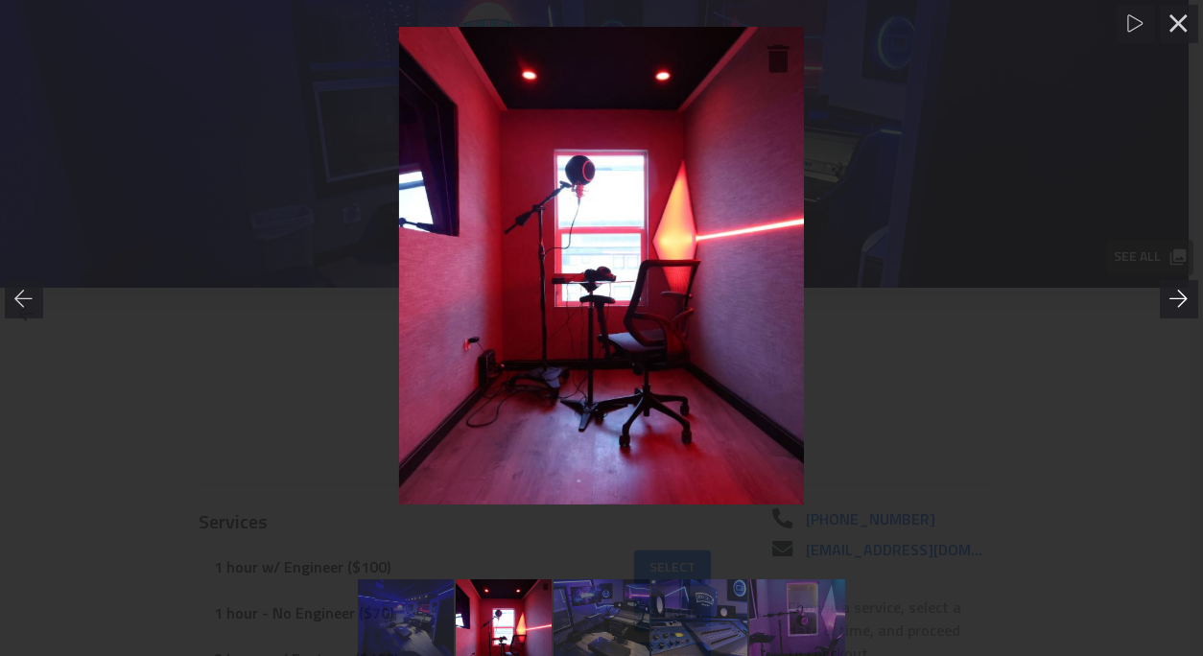
click at [1161, 294] on div at bounding box center [1179, 299] width 38 height 38
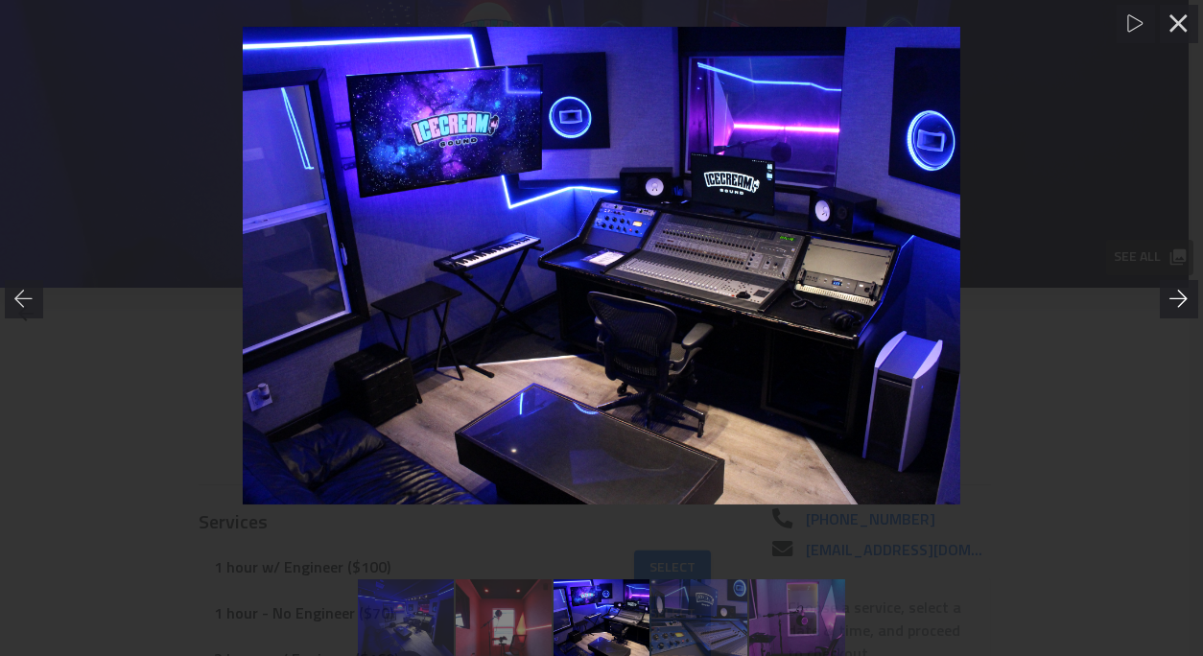
click at [1161, 294] on div at bounding box center [1179, 299] width 38 height 38
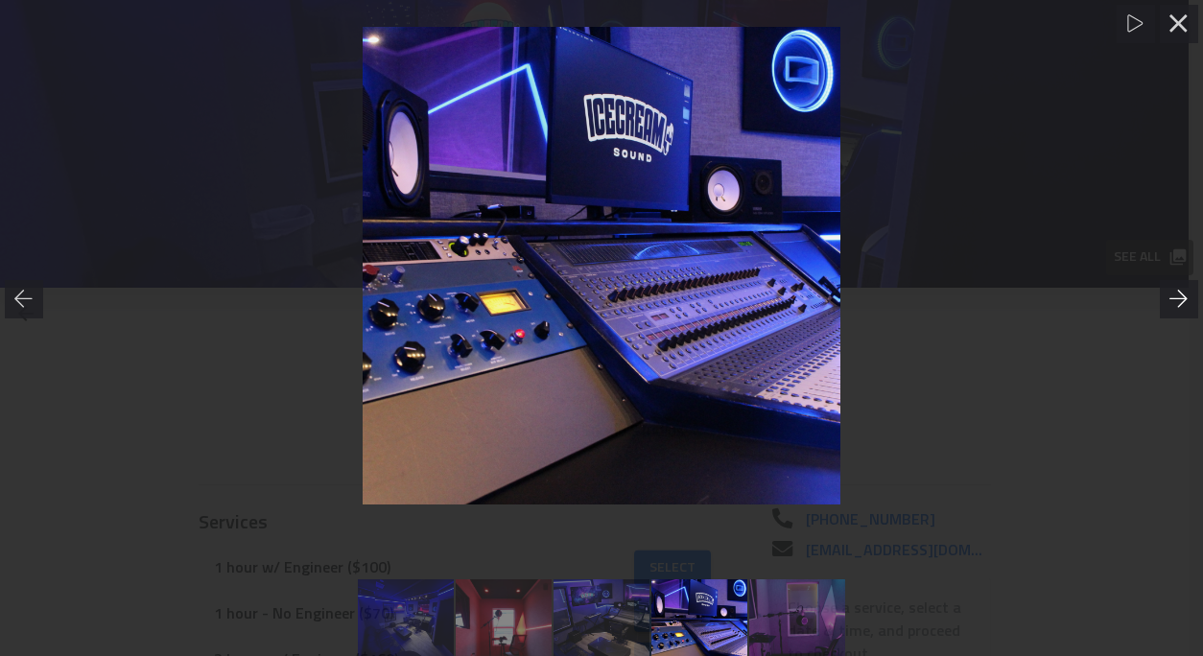
click at [1161, 294] on div at bounding box center [1179, 299] width 38 height 38
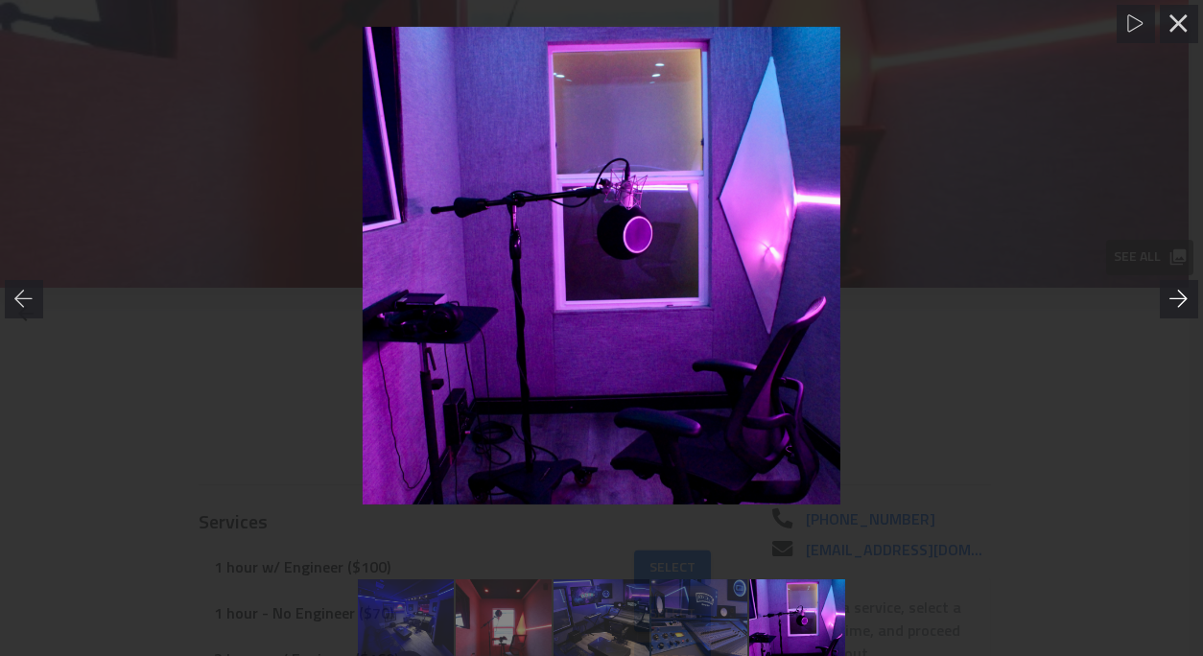
click at [1161, 294] on div at bounding box center [1179, 299] width 38 height 38
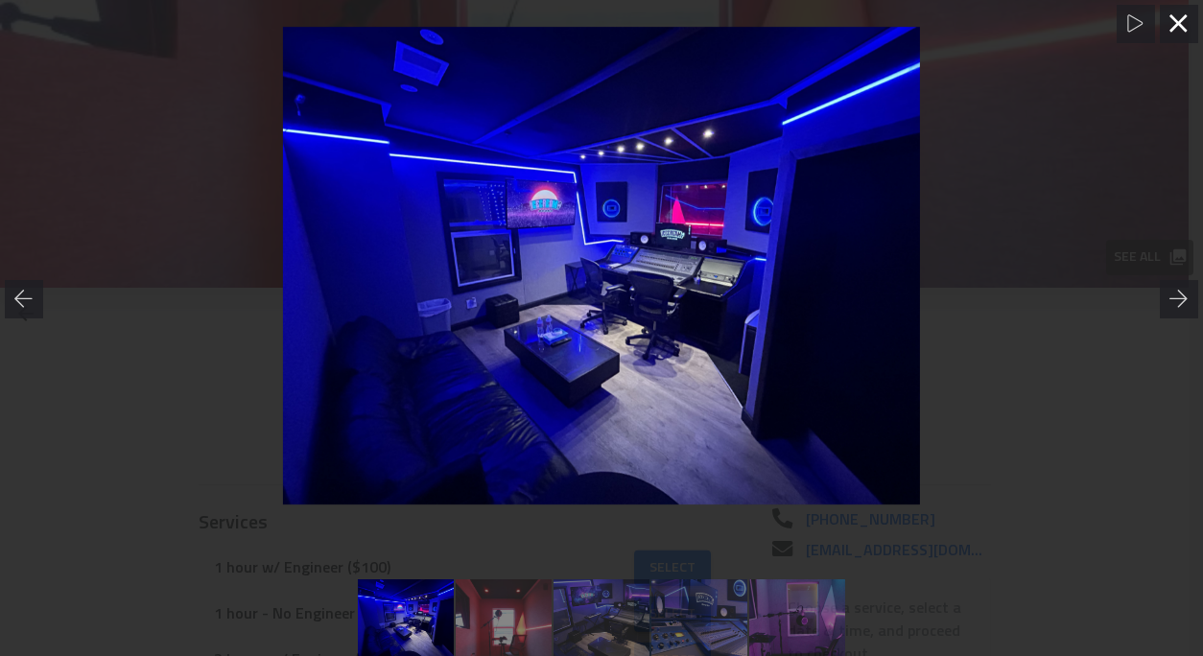
click at [1187, 31] on icon at bounding box center [1178, 22] width 17 height 17
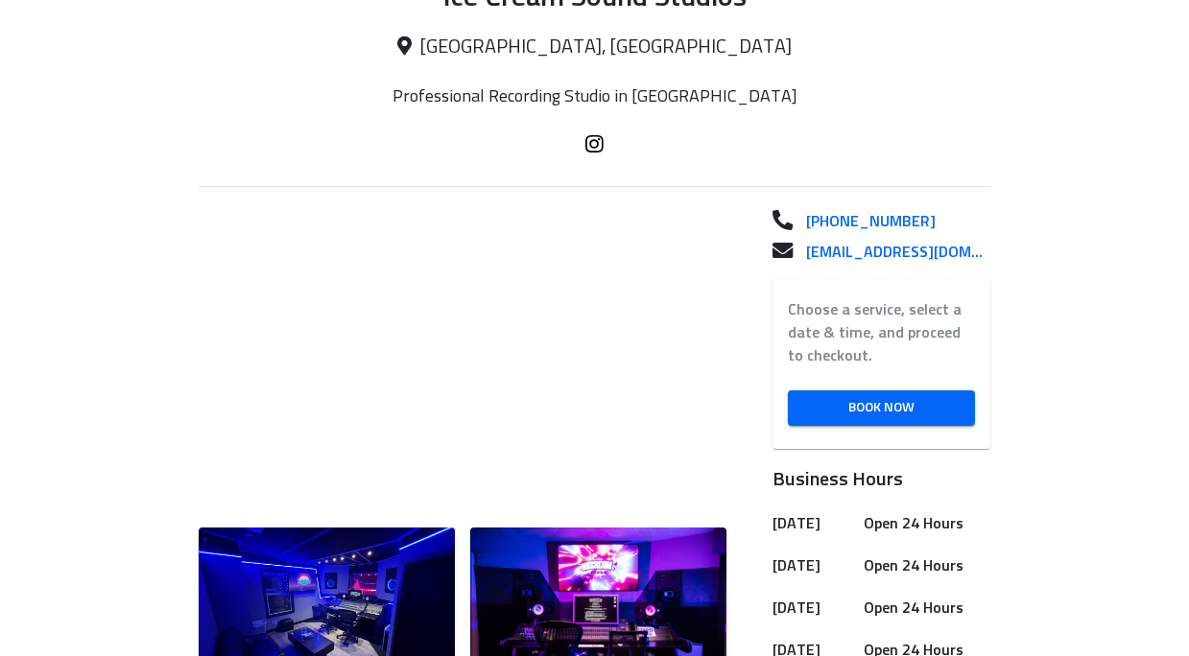
scroll to position [672, 0]
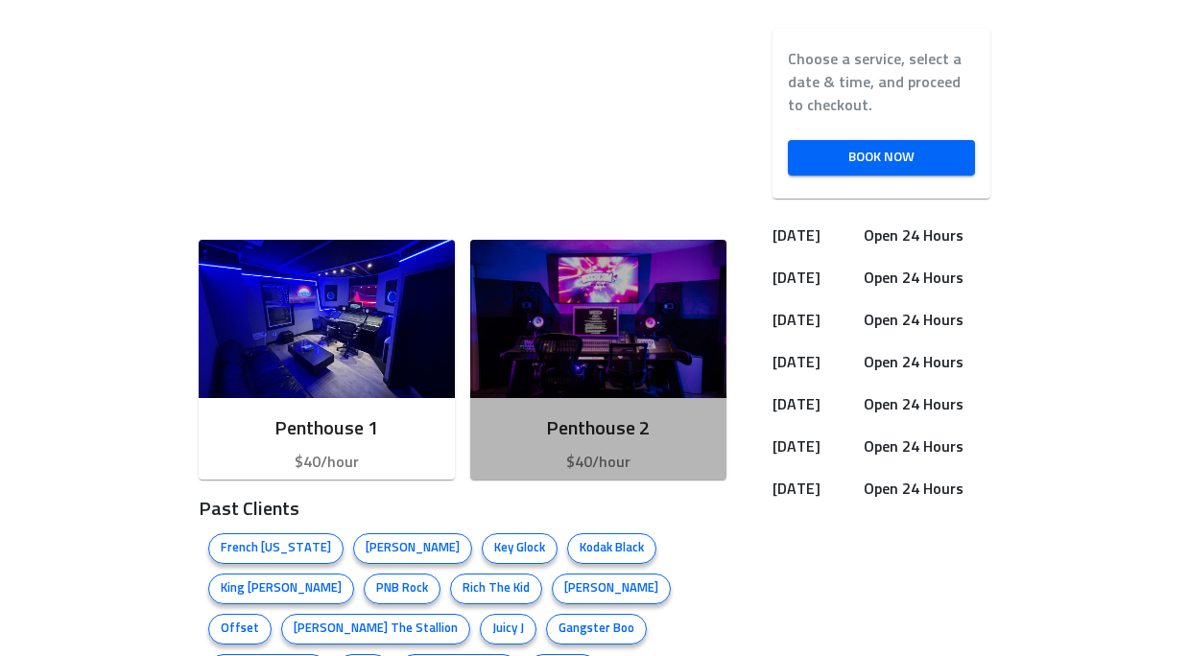
click at [584, 298] on img "button" at bounding box center [598, 319] width 256 height 158
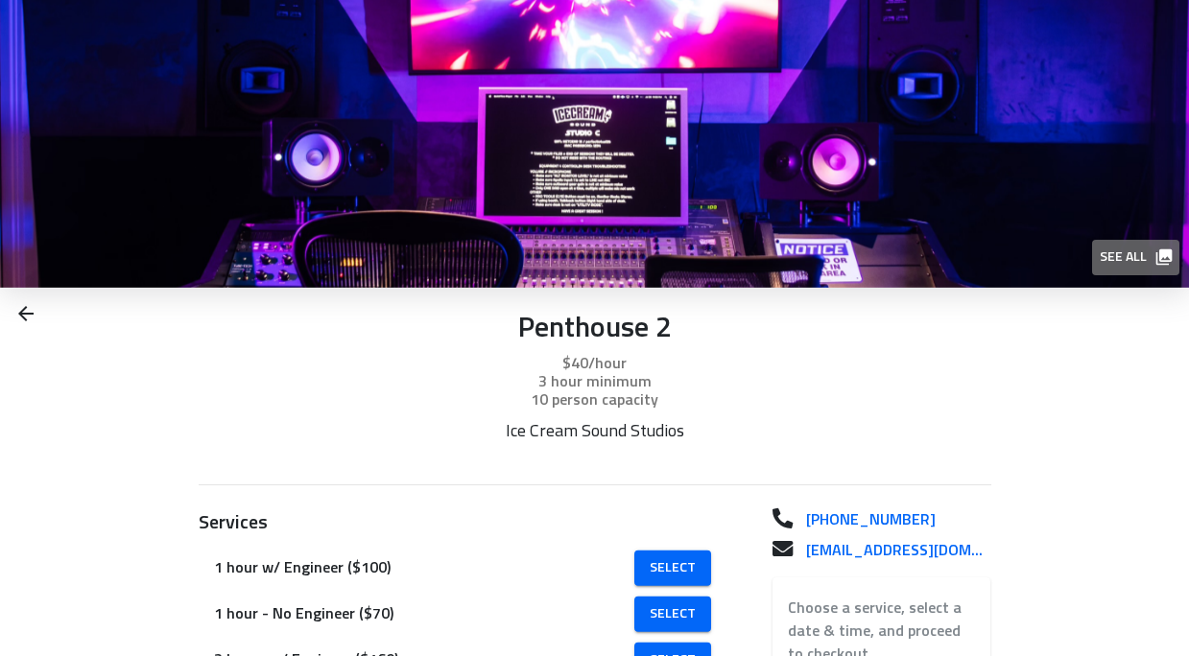
click at [1156, 261] on icon "button" at bounding box center [1164, 258] width 16 height 16
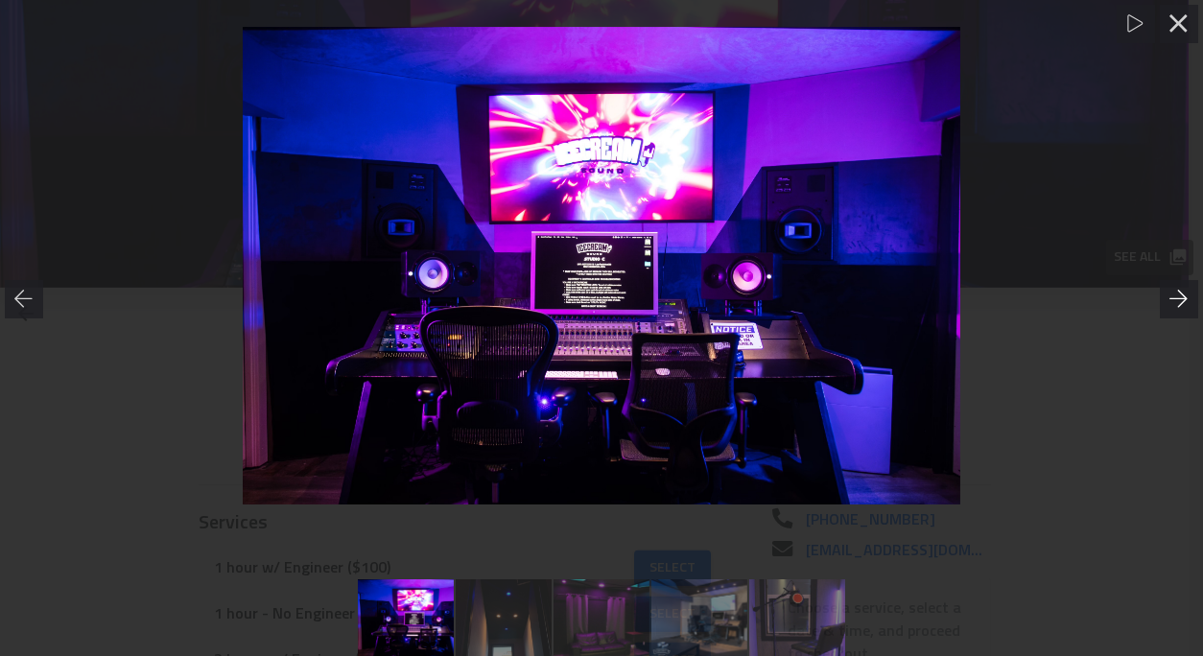
click at [1182, 302] on icon at bounding box center [1179, 299] width 19 height 19
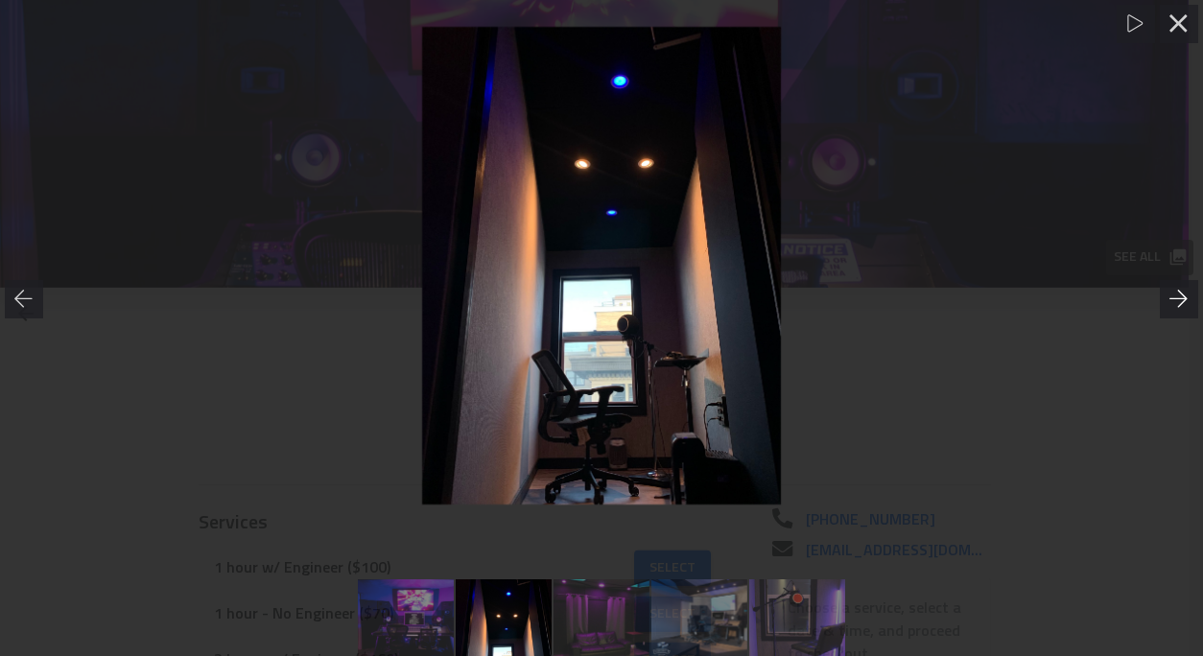
click at [1182, 302] on icon at bounding box center [1179, 299] width 19 height 19
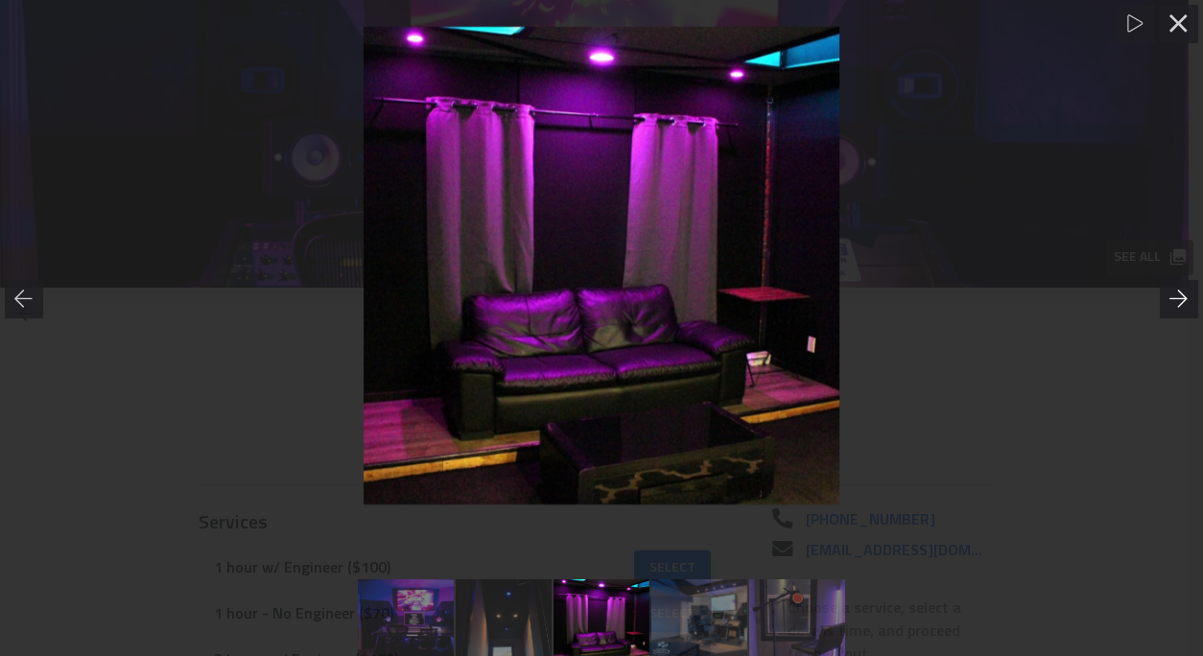
click at [1182, 302] on icon at bounding box center [1179, 299] width 19 height 19
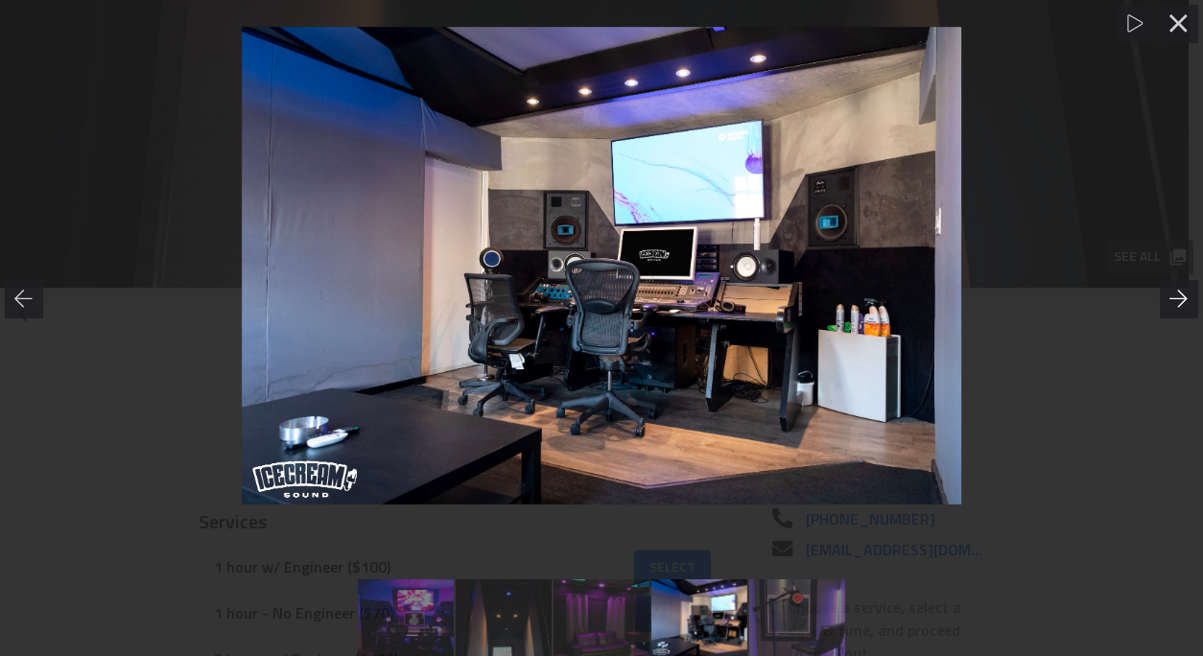
click at [1182, 302] on icon at bounding box center [1179, 299] width 19 height 19
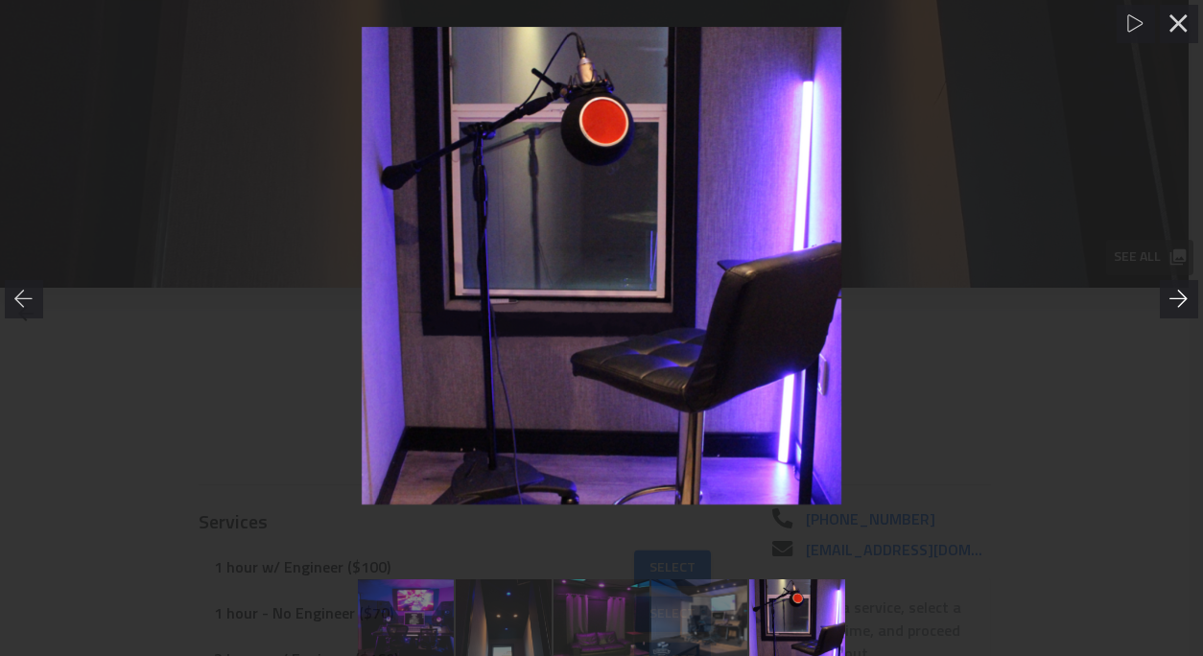
click at [1182, 302] on icon at bounding box center [1179, 299] width 19 height 19
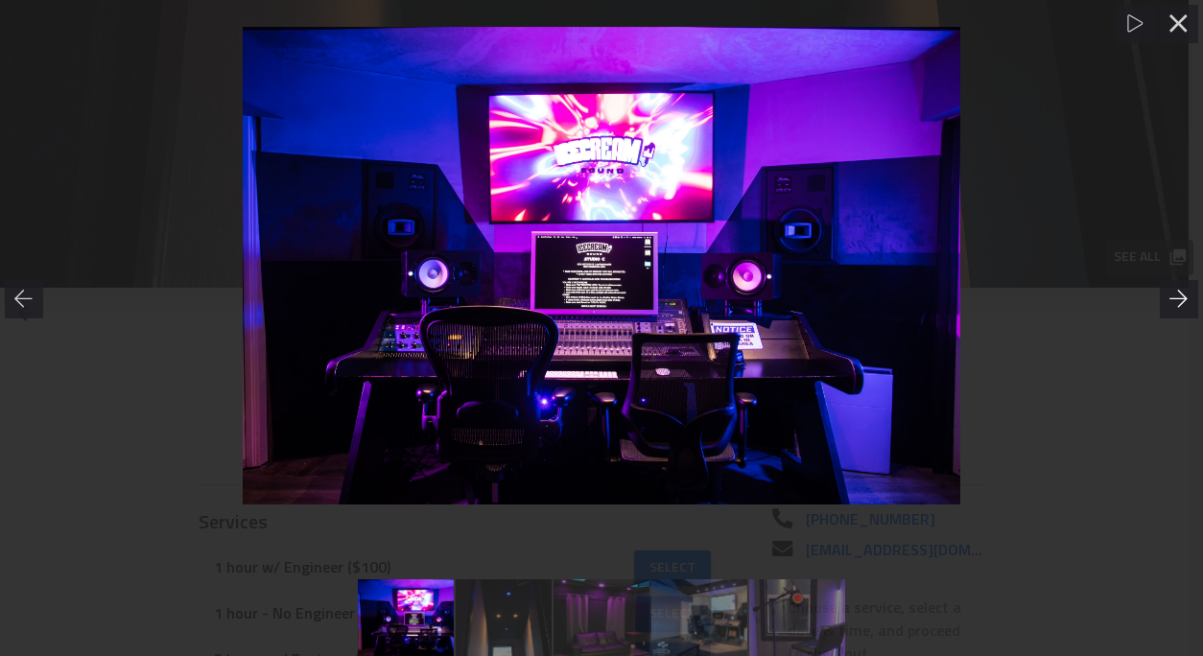
click at [1182, 302] on icon at bounding box center [1179, 299] width 19 height 19
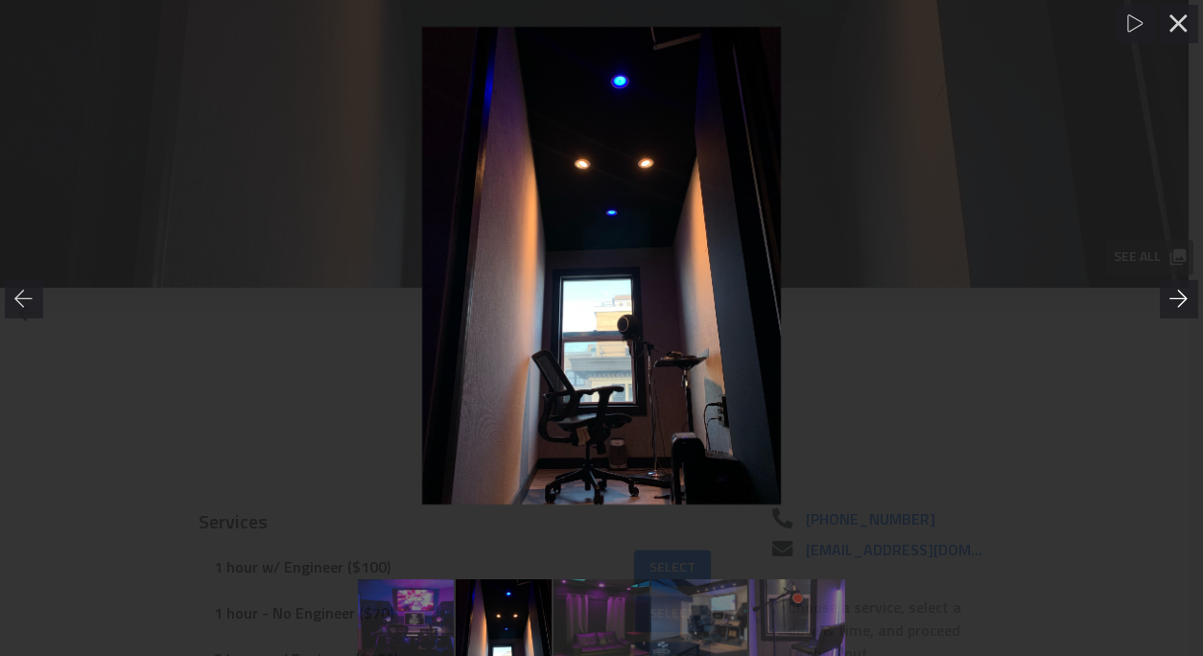
click at [1182, 302] on icon at bounding box center [1179, 299] width 19 height 19
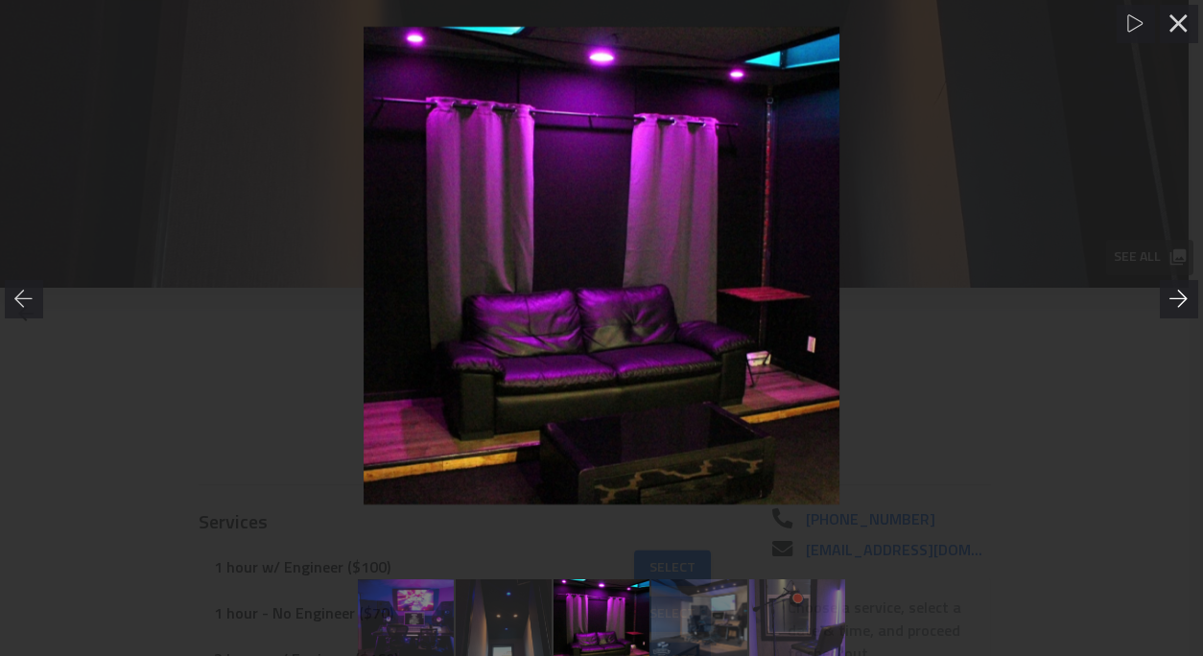
click at [1182, 302] on icon at bounding box center [1179, 299] width 19 height 19
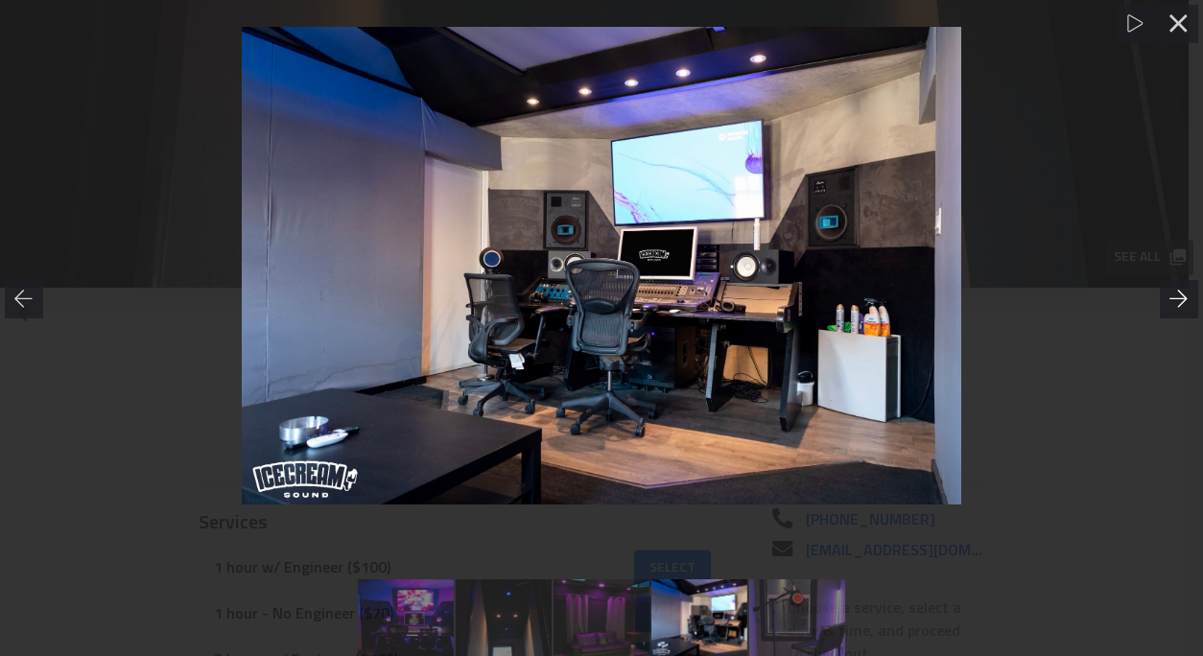
click at [1182, 302] on icon at bounding box center [1179, 299] width 19 height 19
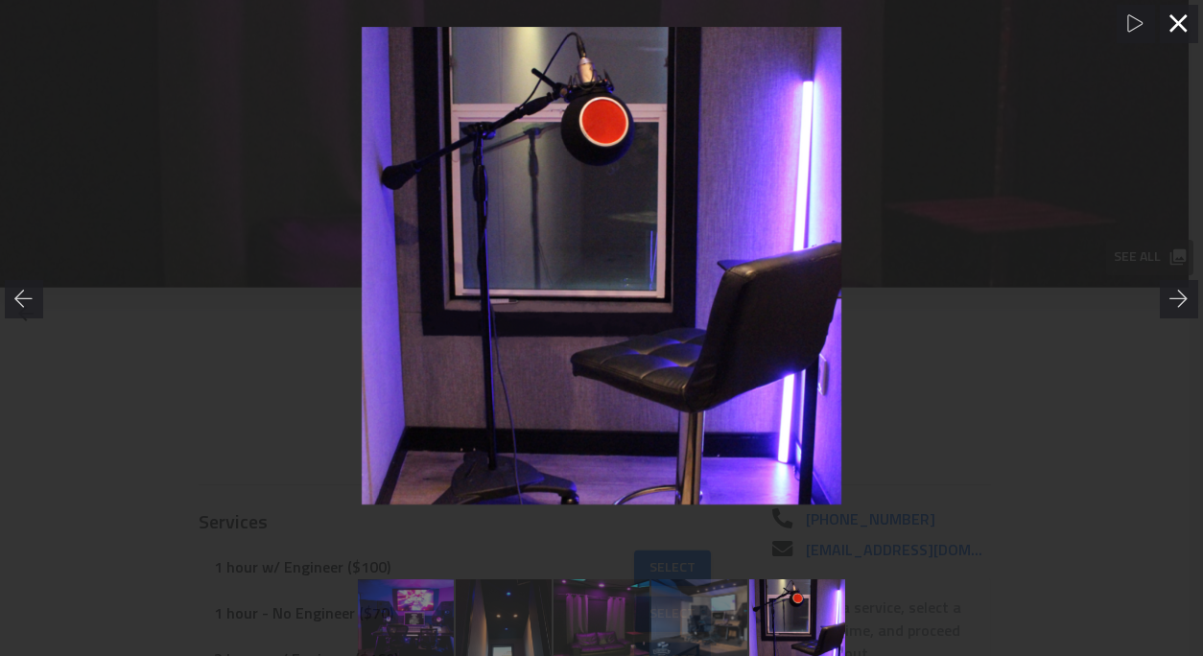
click at [1172, 33] on icon at bounding box center [1179, 23] width 19 height 19
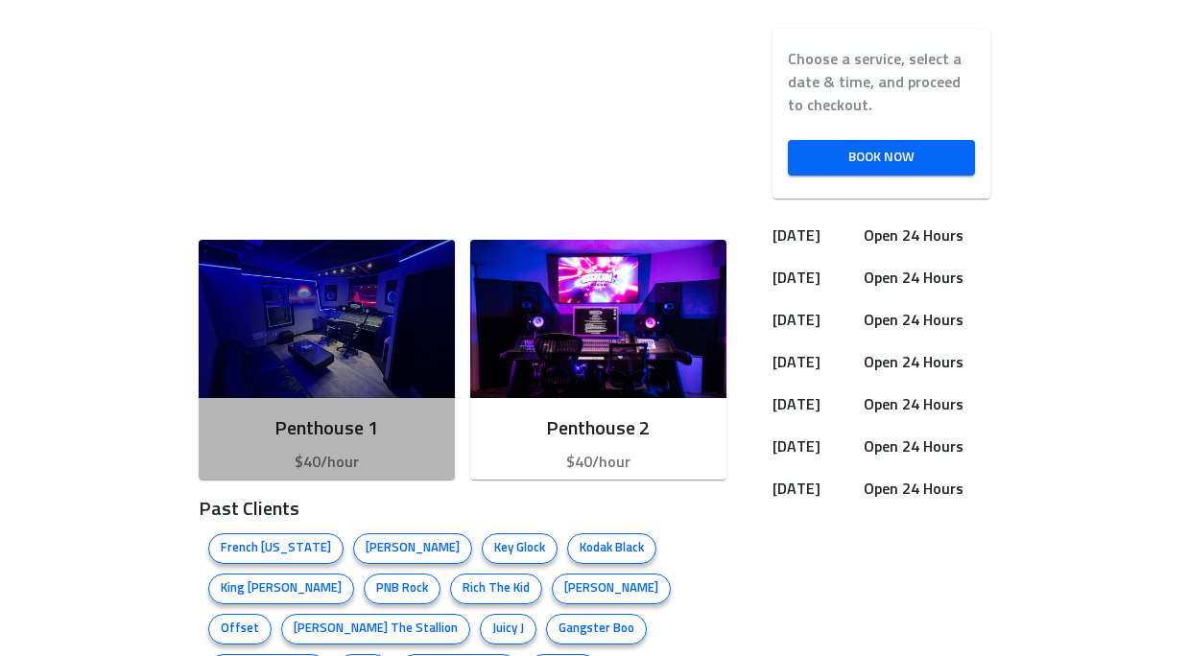
click at [296, 320] on img "button" at bounding box center [327, 319] width 256 height 158
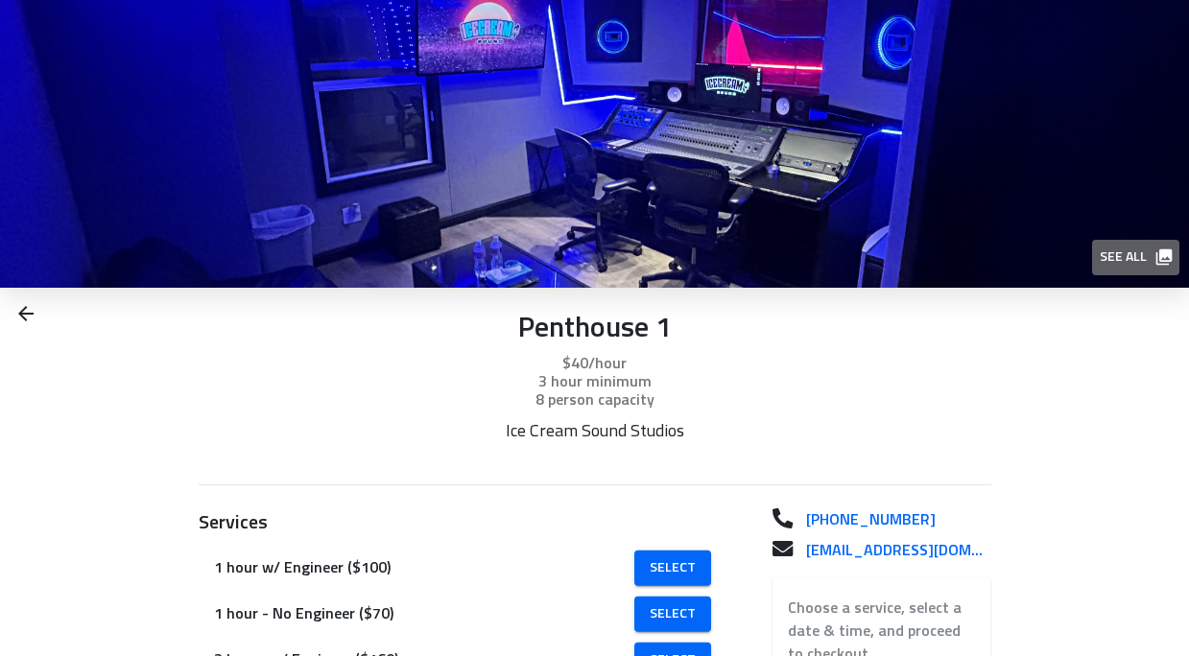
click at [1123, 249] on span "See all" at bounding box center [1135, 258] width 70 height 24
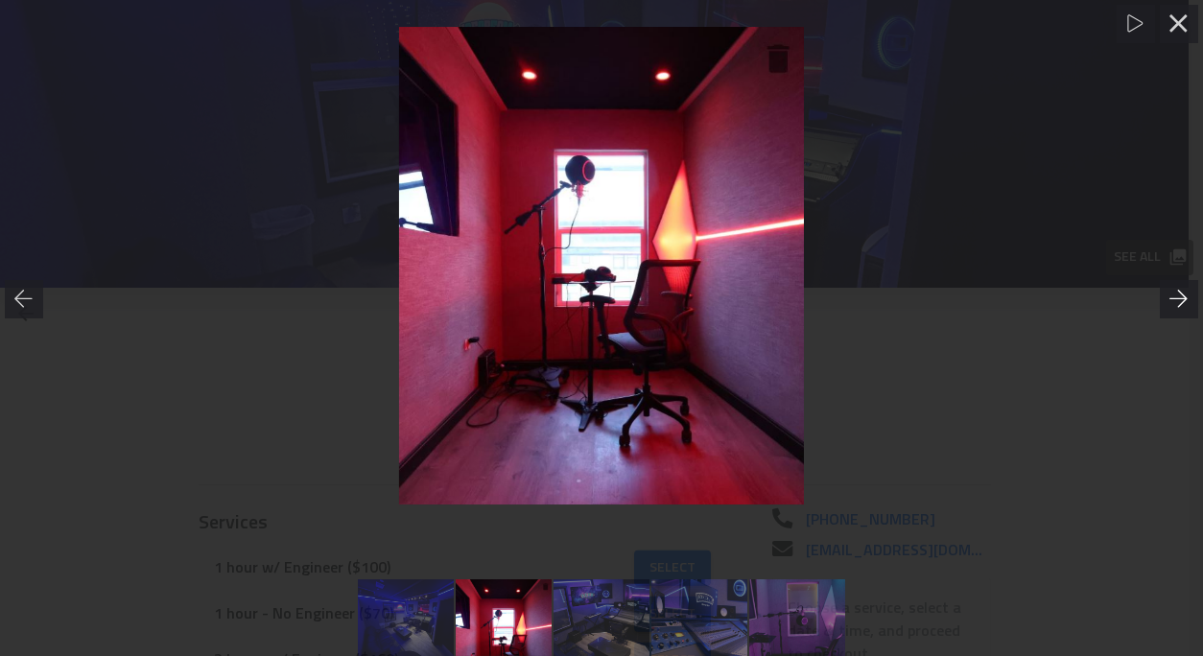
click at [1188, 313] on div at bounding box center [1179, 299] width 38 height 38
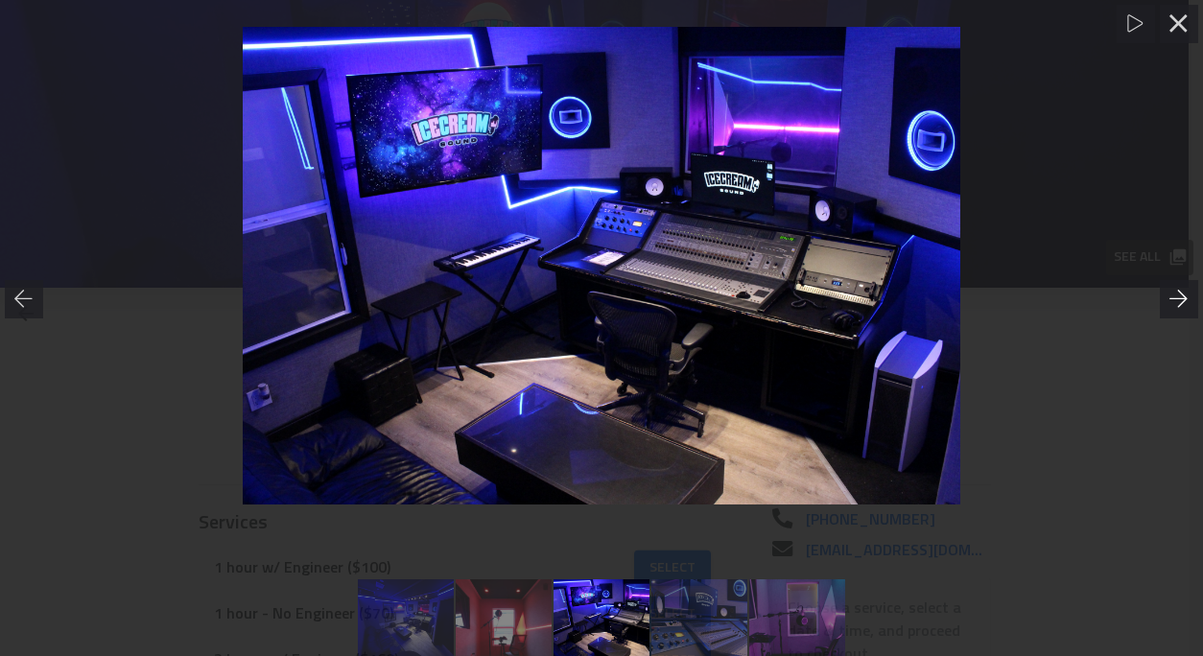
click at [1188, 313] on div at bounding box center [1179, 299] width 38 height 38
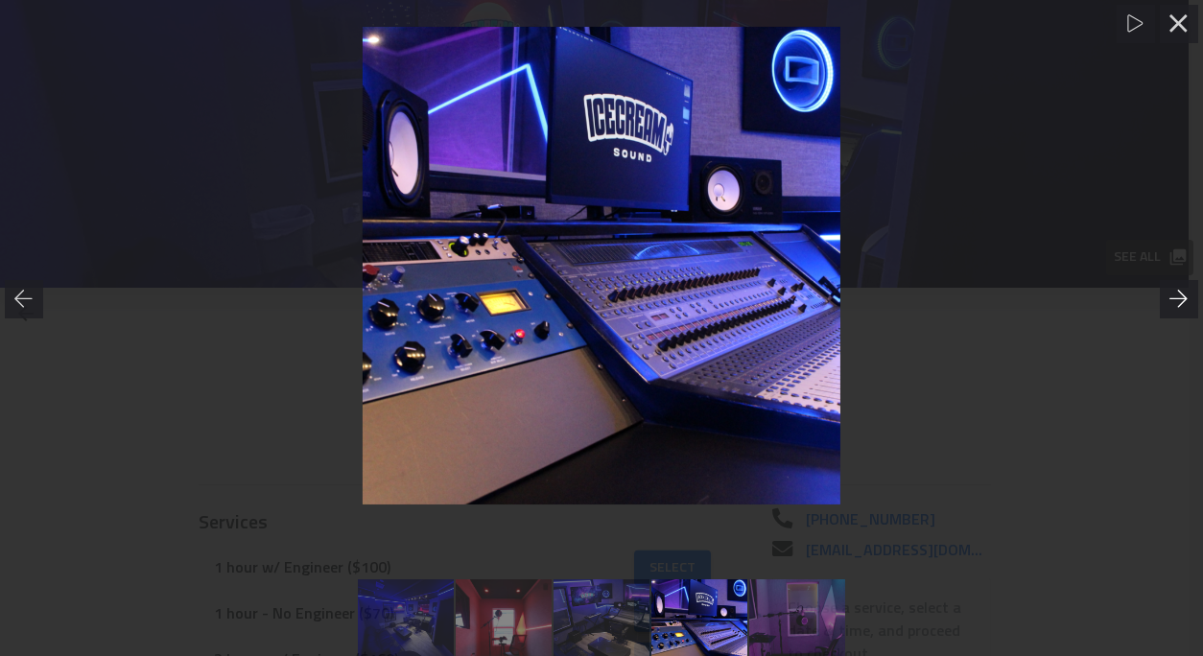
click at [1188, 313] on div at bounding box center [1179, 299] width 38 height 38
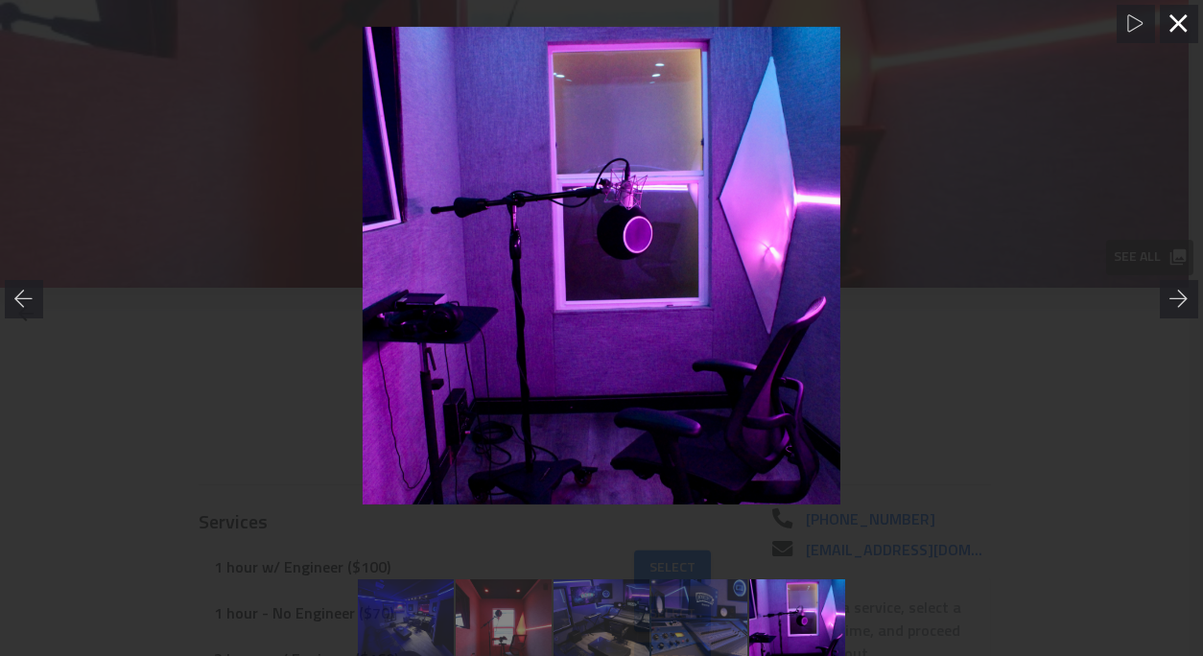
click at [1165, 29] on div at bounding box center [1179, 24] width 38 height 38
